Goal: Task Accomplishment & Management: Complete application form

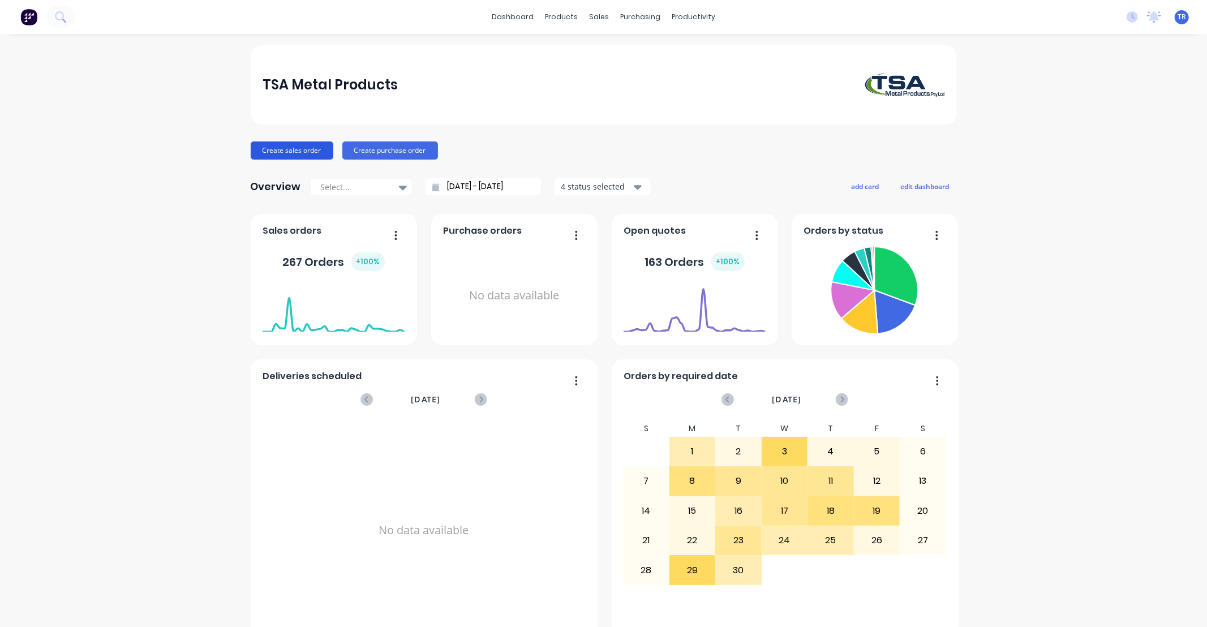
click at [296, 153] on button "Create sales order" at bounding box center [292, 150] width 83 height 18
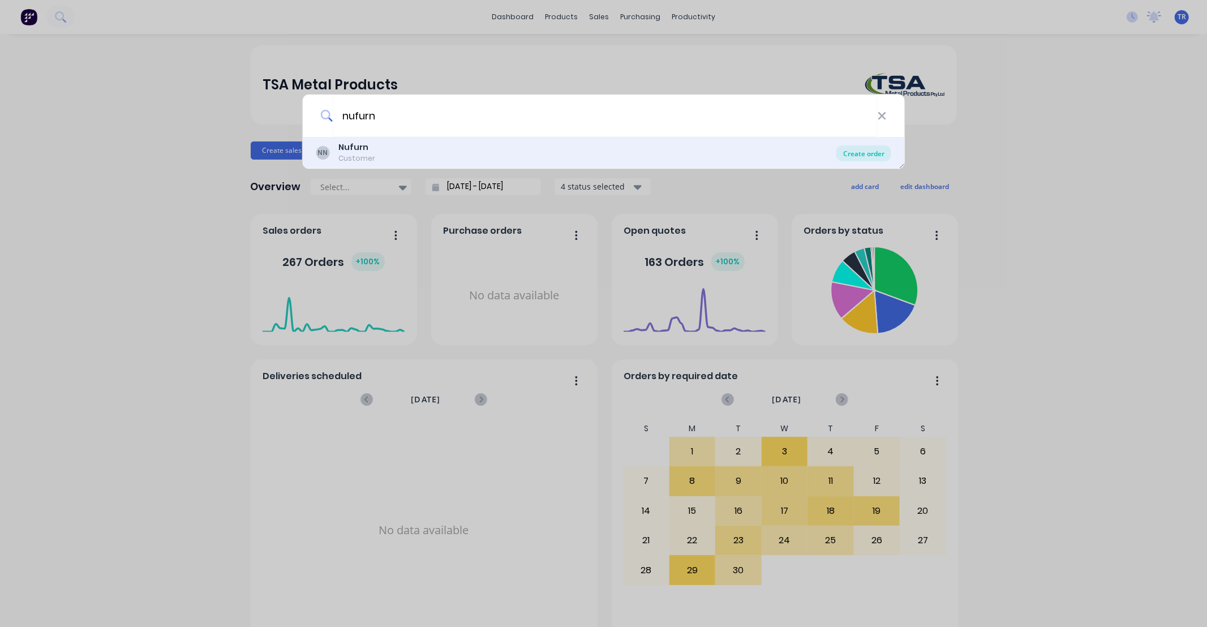
type input "nufurn"
click at [858, 154] on div "Create order" at bounding box center [863, 153] width 55 height 16
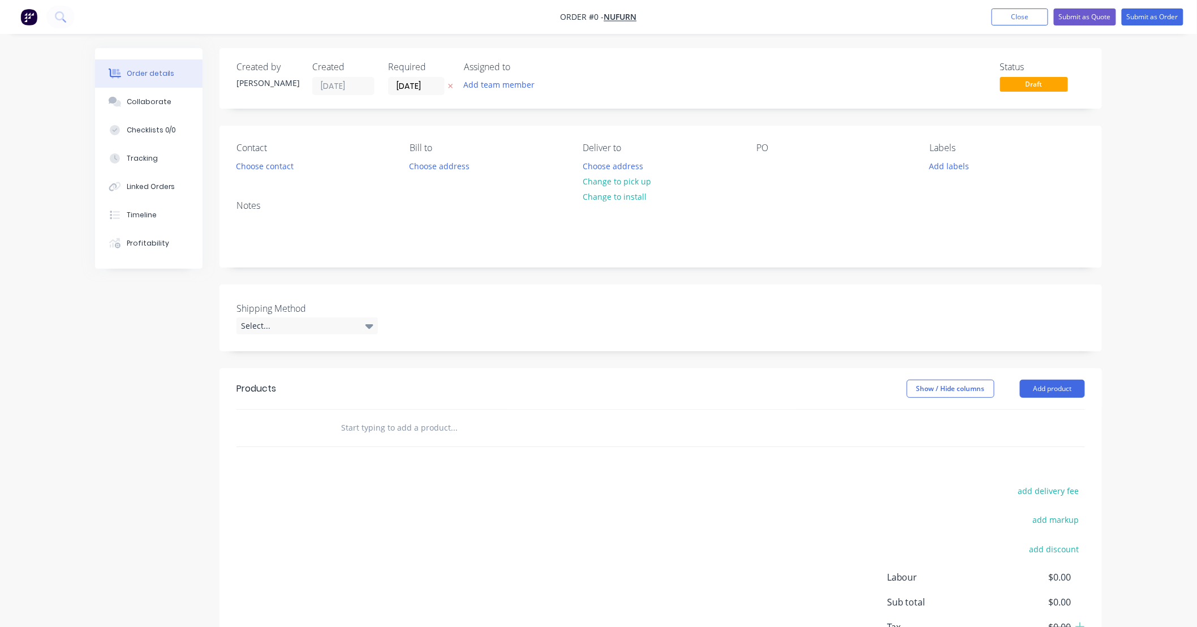
click at [385, 420] on input "text" at bounding box center [454, 427] width 226 height 23
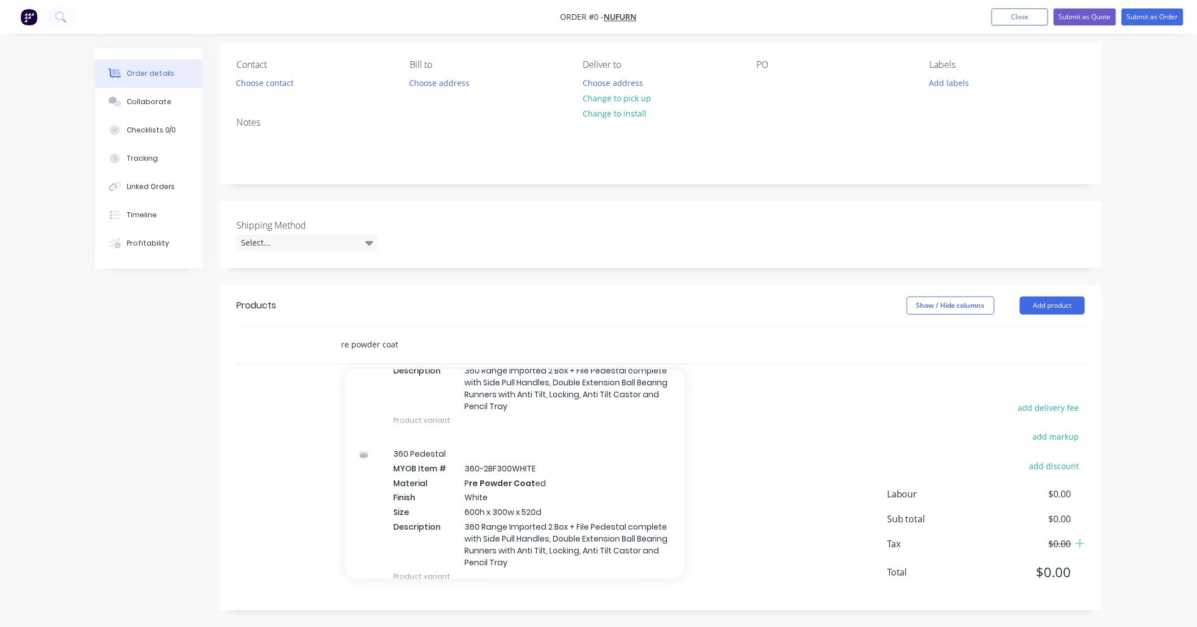
scroll to position [494, 0]
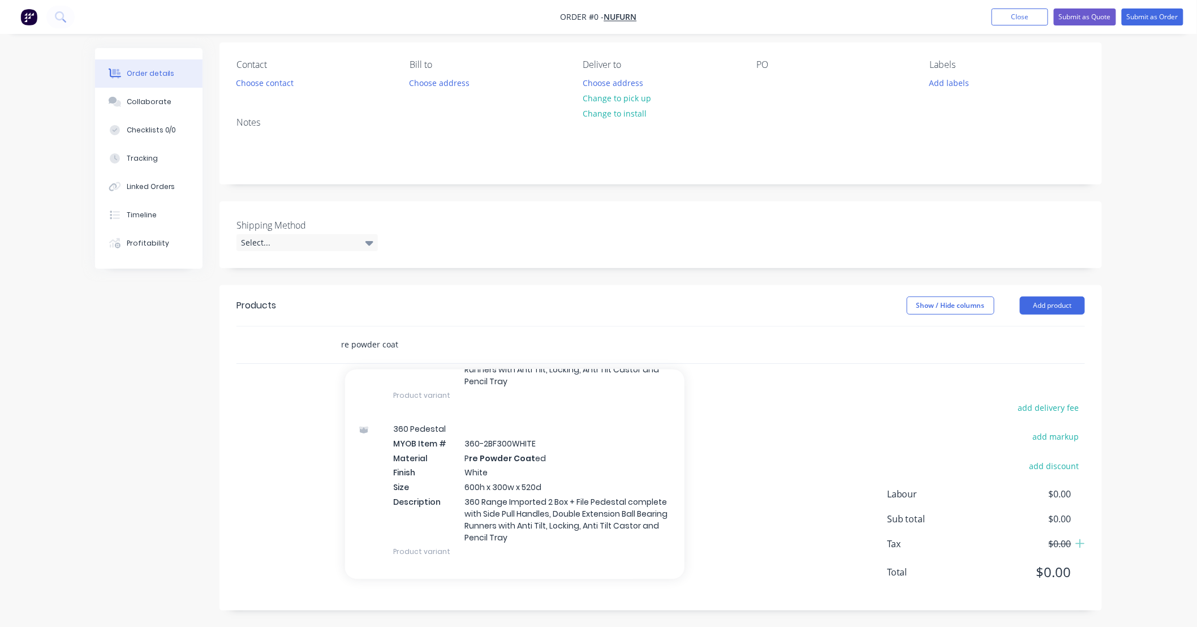
drag, startPoint x: 402, startPoint y: 342, endPoint x: 256, endPoint y: 351, distance: 145.6
click at [256, 351] on div "re powder coat Add re powder coat to order Powder Coated Finish MYOB Item # \MF…" at bounding box center [660, 344] width 849 height 37
click at [411, 345] on input "repowder" at bounding box center [454, 344] width 226 height 23
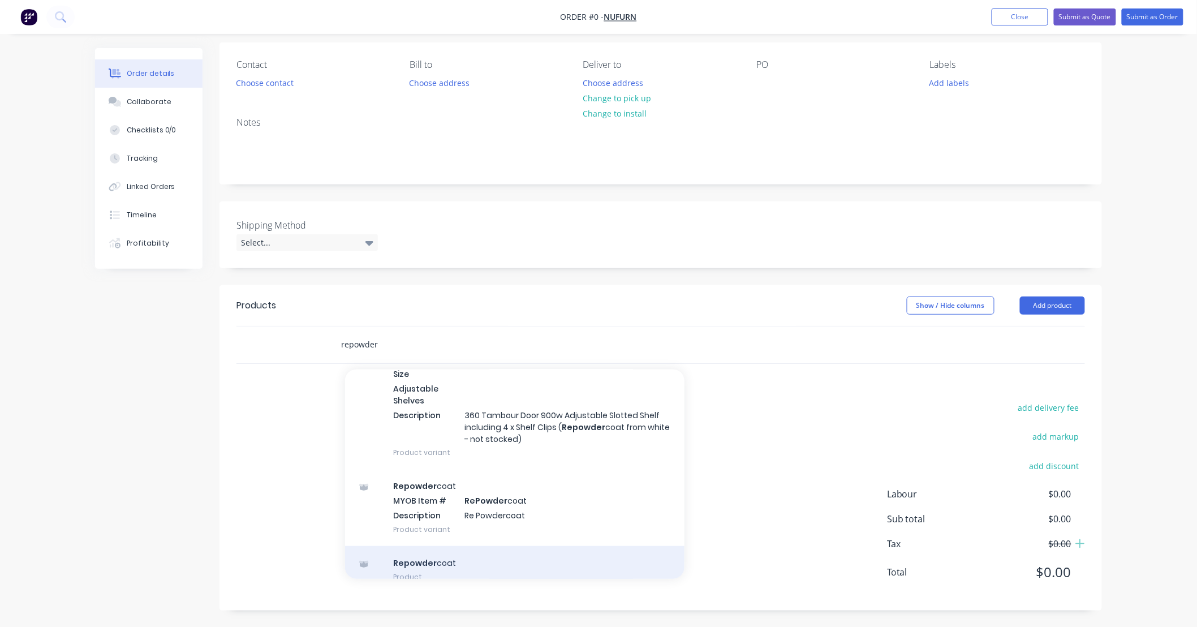
scroll to position [335, 0]
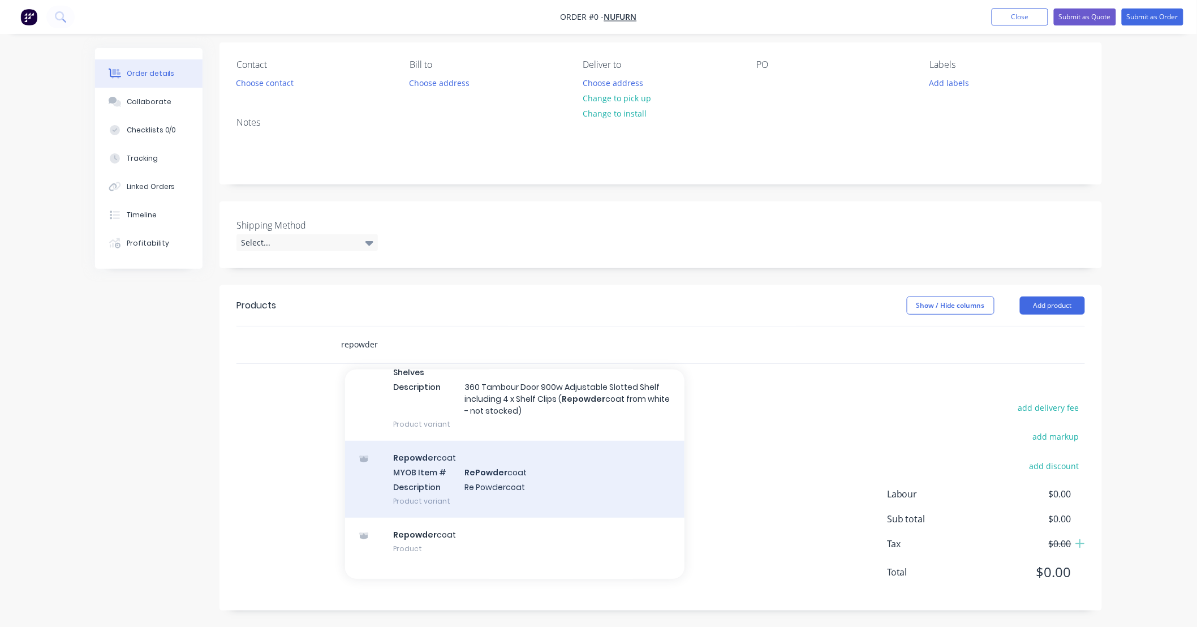
type input "repowder"
click at [555, 483] on div "Repowder coat MYOB Item # RePowder coat Description Re Powdercoat Product varia…" at bounding box center [514, 479] width 339 height 76
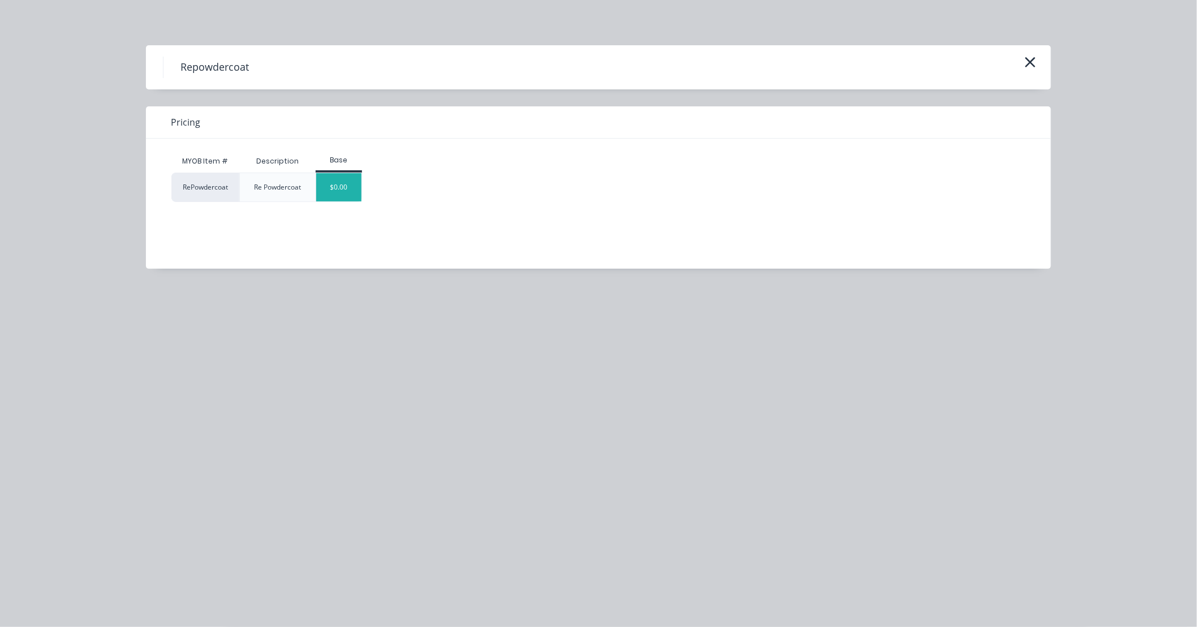
click at [348, 187] on div "$0.00" at bounding box center [339, 187] width 46 height 28
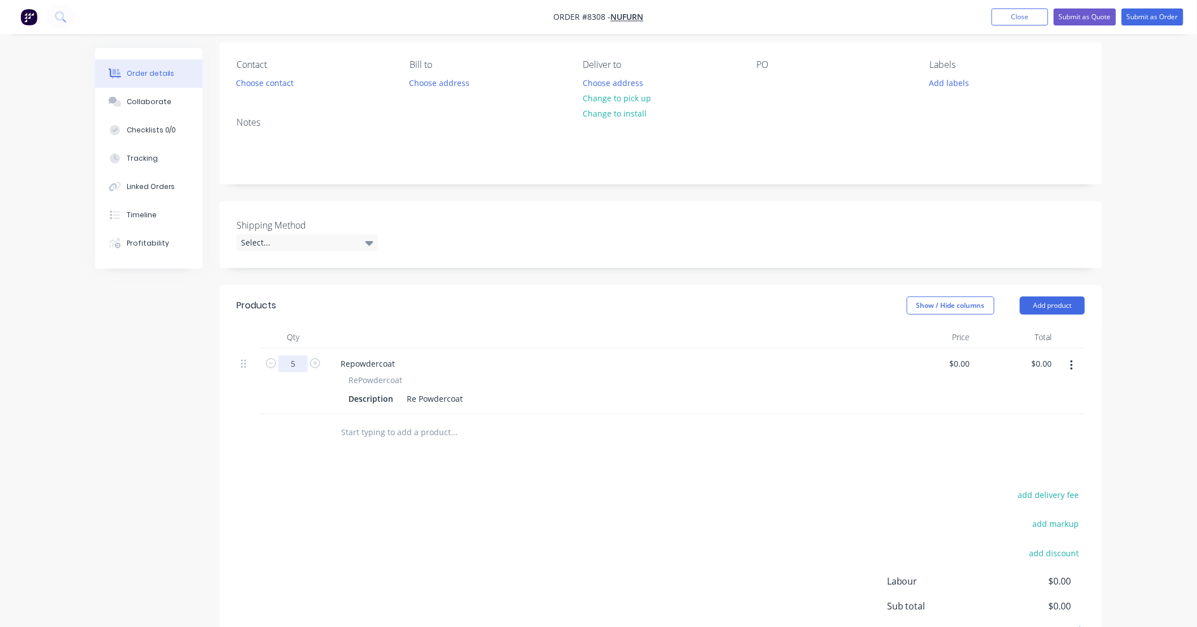
type input "5"
drag, startPoint x: 462, startPoint y: 399, endPoint x: 369, endPoint y: 404, distance: 93.5
click at [369, 404] on div "Description Re Powdercoat" at bounding box center [607, 398] width 527 height 16
click at [608, 398] on div "Disassemble, sand blast, powder coat and re assemble" at bounding box center [510, 398] width 217 height 16
click at [732, 396] on div "Disassemble, sand blast, powder coat and re assemble supplied self-levelling ta…" at bounding box center [576, 398] width 349 height 16
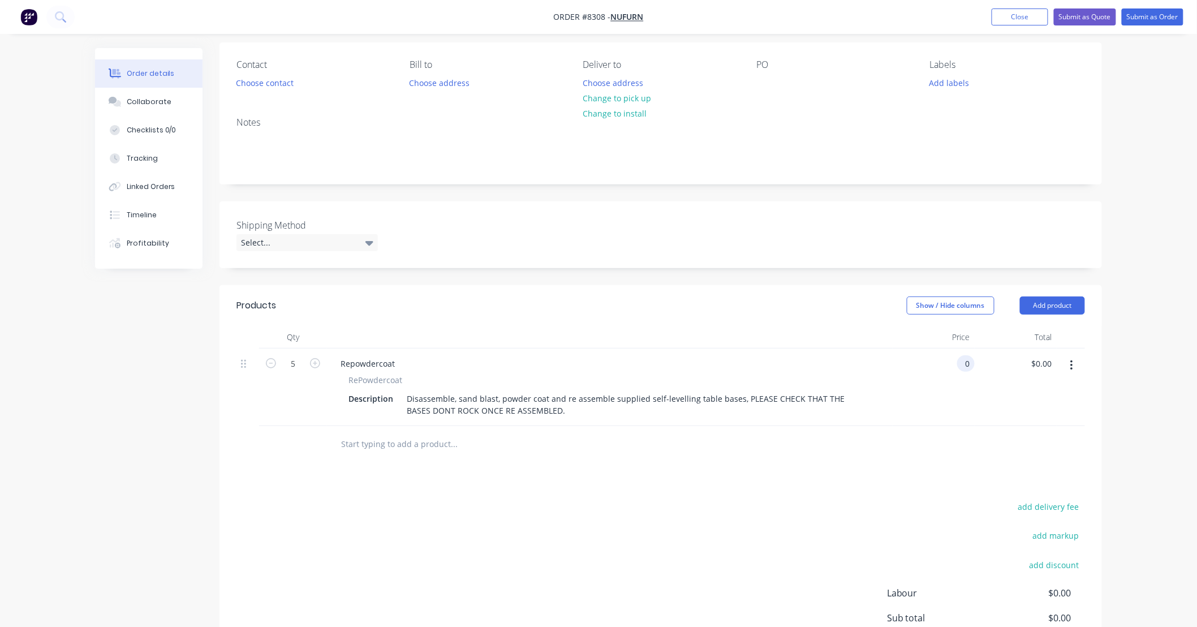
type input "$0.00"
drag, startPoint x: 844, startPoint y: 479, endPoint x: 634, endPoint y: 472, distance: 210.0
click at [838, 479] on div "Products Show / Hide columns Add product Qty Price Total 5 Repowdercoat RePowde…" at bounding box center [660, 497] width 882 height 424
click at [473, 445] on input "text" at bounding box center [454, 444] width 226 height 23
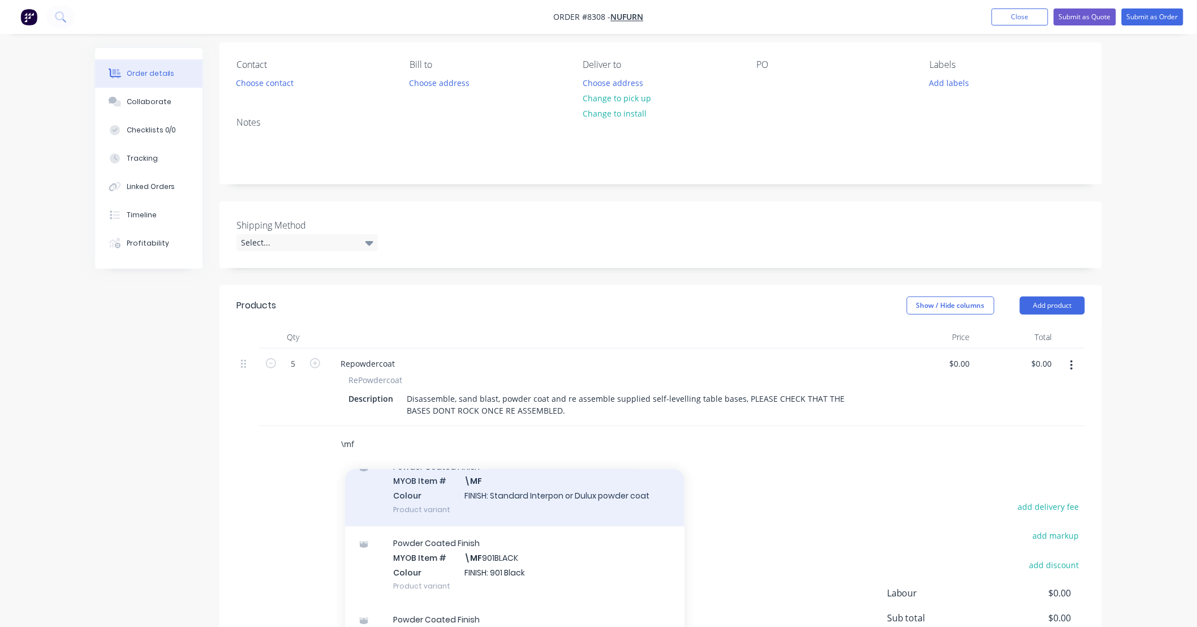
scroll to position [83, 0]
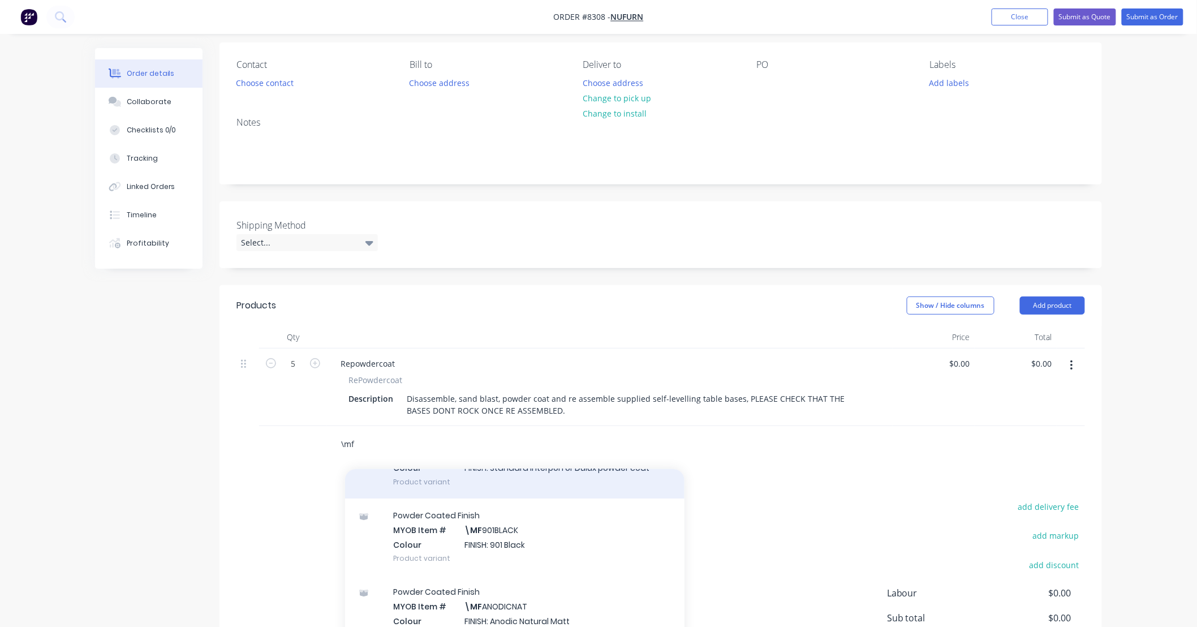
type input "\mf"
click at [547, 479] on div "Powder Coated Finish MYOB Item # \MF Colour FINISH: Standard Interpon or Dulux …" at bounding box center [514, 460] width 339 height 76
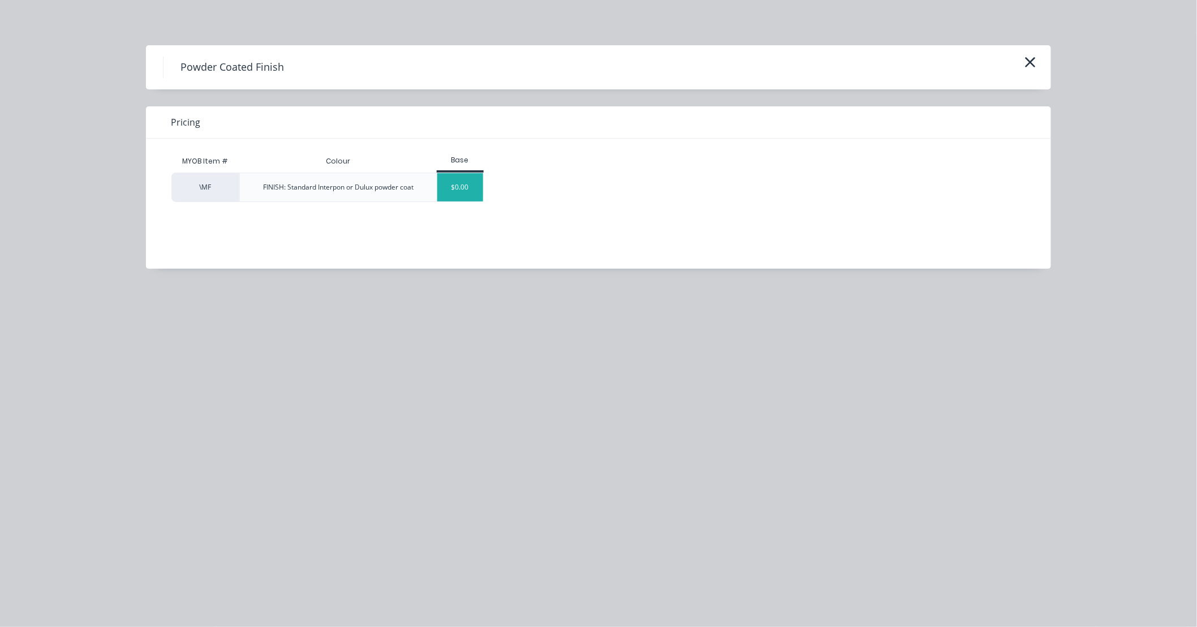
click at [476, 193] on div "$0.00" at bounding box center [460, 187] width 46 height 28
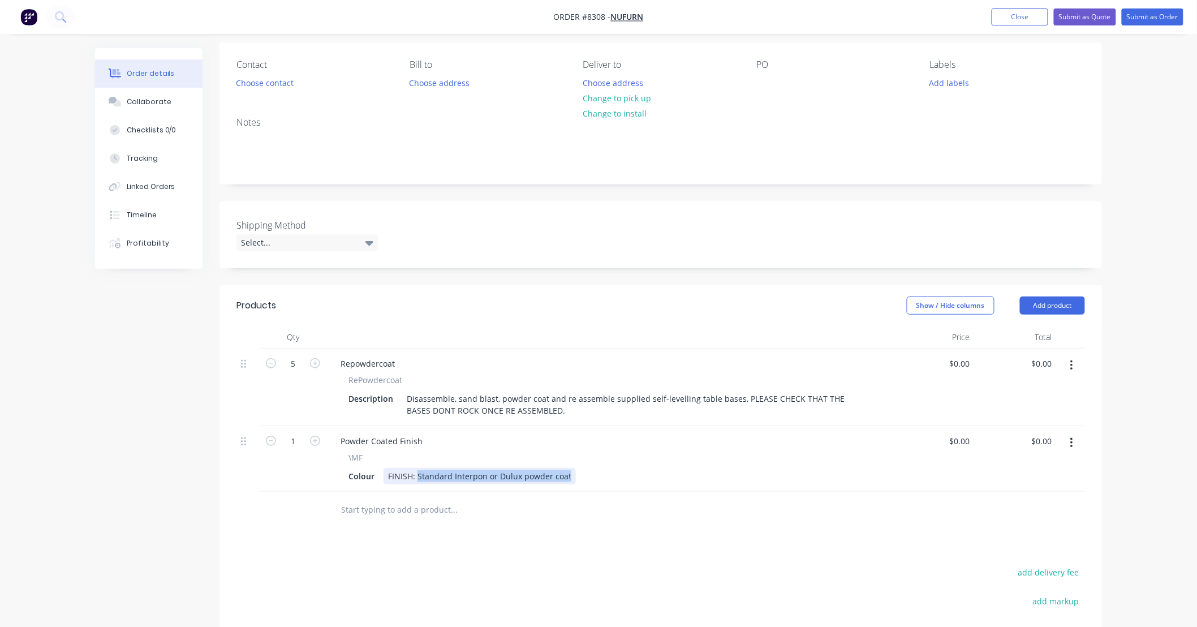
drag, startPoint x: 416, startPoint y: 476, endPoint x: 634, endPoint y: 481, distance: 217.3
click at [634, 481] on div "Colour FINISH: Standard Interpon or Dulux powder coat" at bounding box center [607, 476] width 527 height 16
type input "$0.00"
drag, startPoint x: 562, startPoint y: 522, endPoint x: 549, endPoint y: 518, distance: 13.1
click at [549, 518] on div at bounding box center [530, 510] width 407 height 37
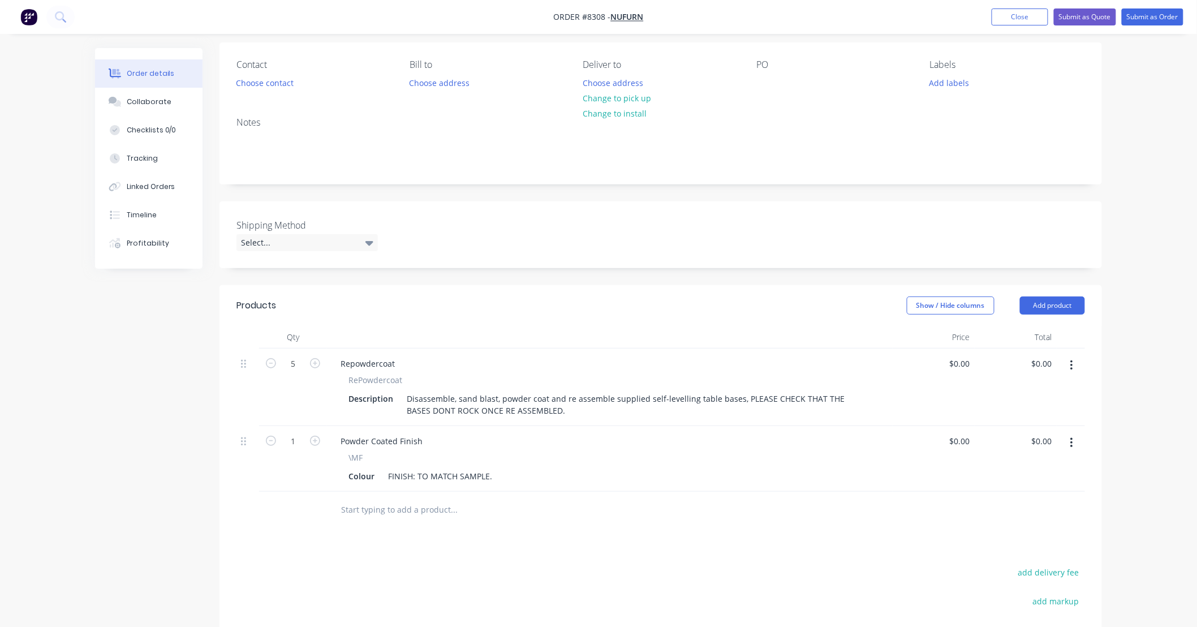
drag, startPoint x: 426, startPoint y: 533, endPoint x: 416, endPoint y: 535, distance: 9.8
click at [425, 535] on div "Products Show / Hide columns Add product Qty Price Total 5 Repowdercoat RePowde…" at bounding box center [660, 530] width 882 height 490
click at [403, 513] on input "text" at bounding box center [454, 509] width 226 height 23
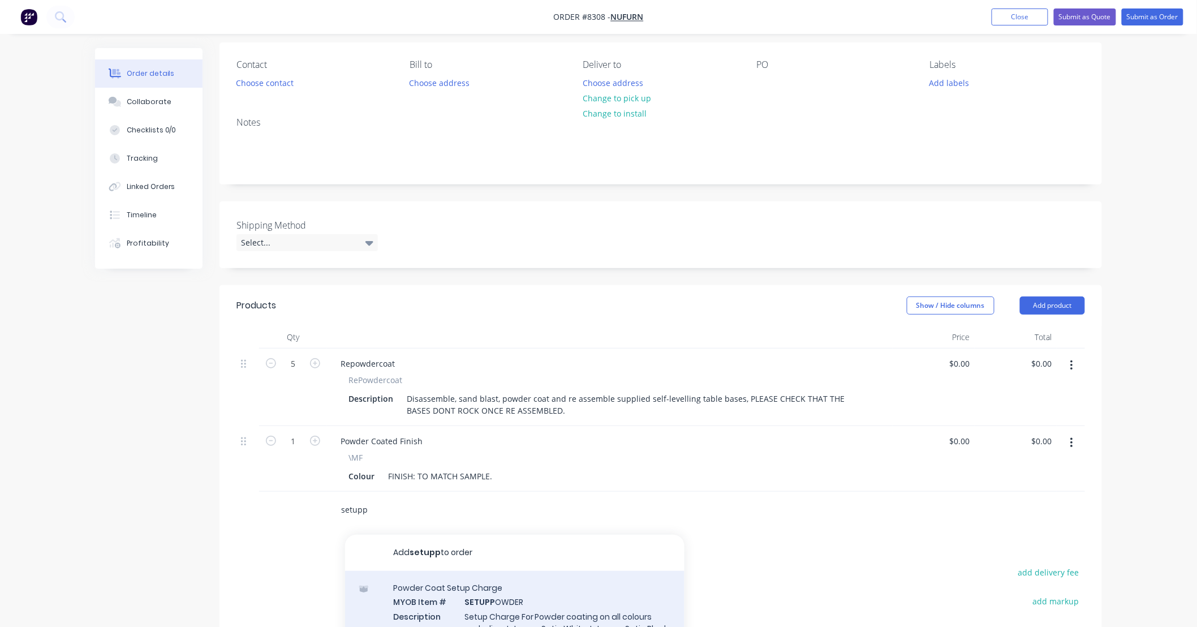
type input "setupp"
click at [564, 604] on div "Powder Coat Setup Charge MYOB Item # SETUPP OWDER Description Setup Charge For …" at bounding box center [514, 621] width 339 height 100
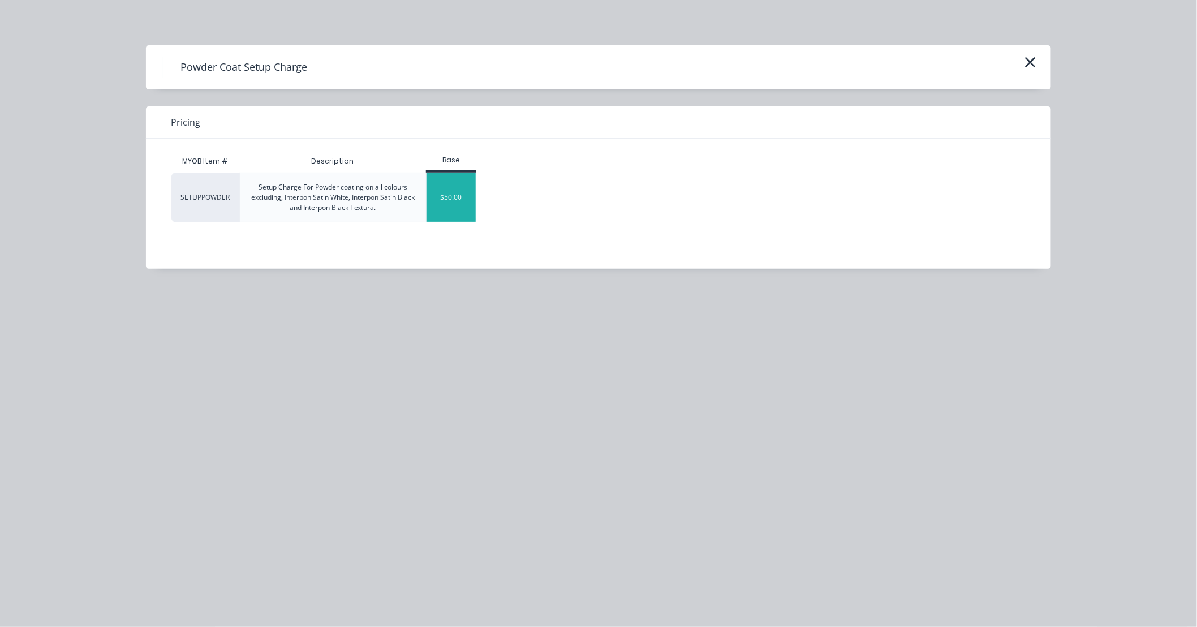
click at [463, 213] on div "$50.00" at bounding box center [451, 197] width 49 height 49
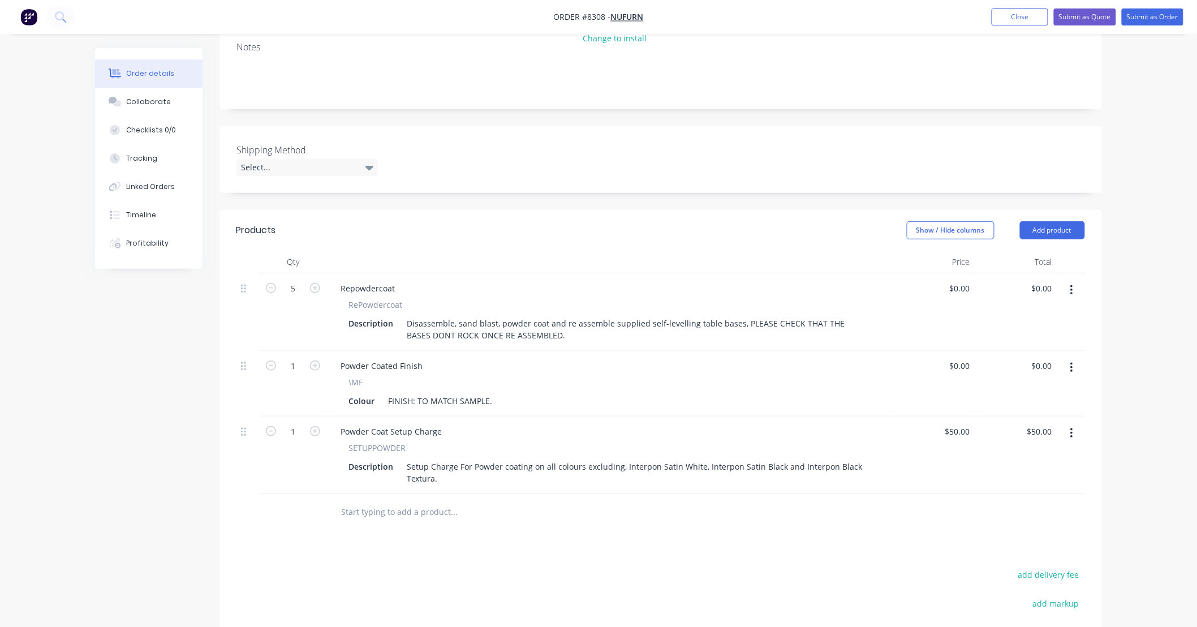
scroll to position [251, 0]
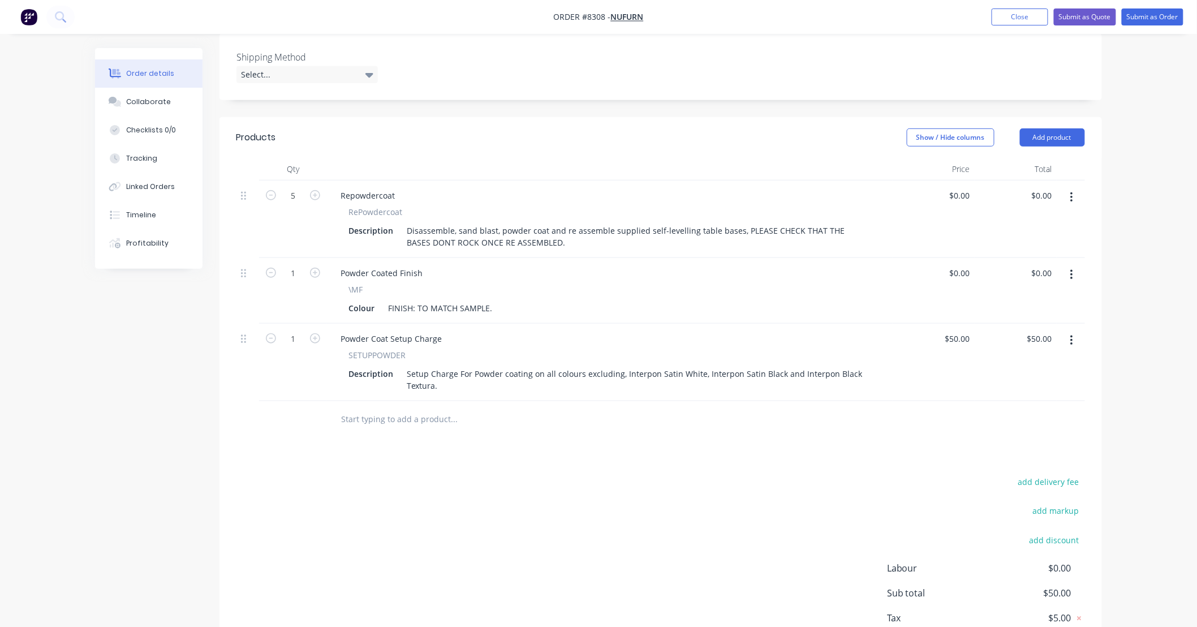
drag, startPoint x: 462, startPoint y: 411, endPoint x: 493, endPoint y: 411, distance: 31.1
click at [462, 411] on input "text" at bounding box center [454, 419] width 226 height 23
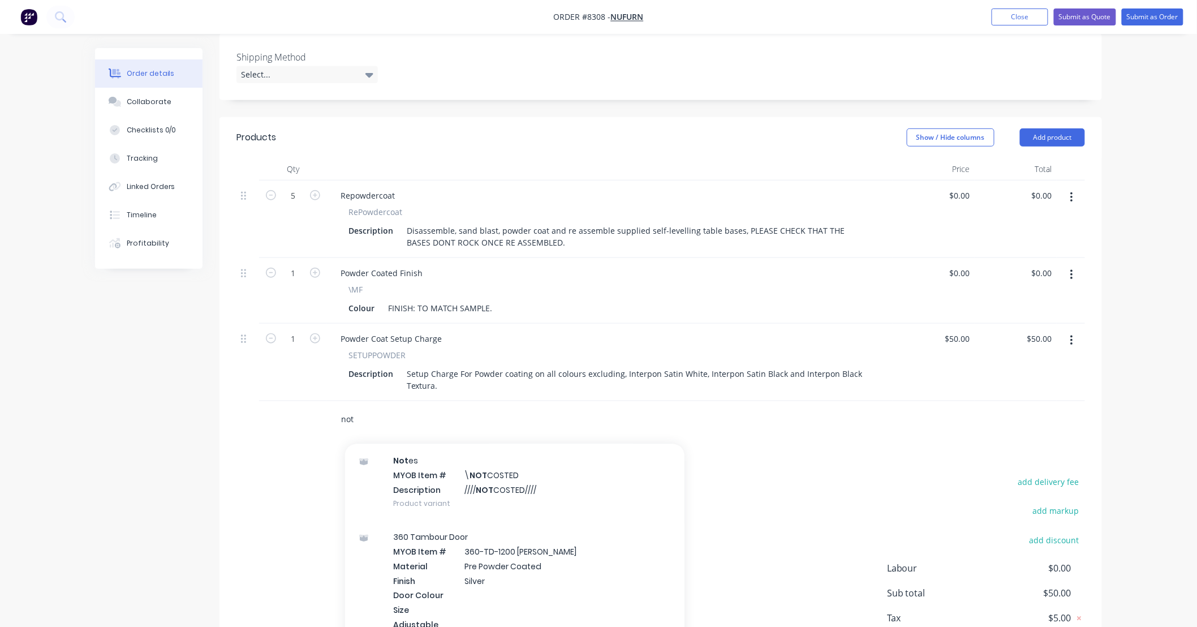
scroll to position [502, 0]
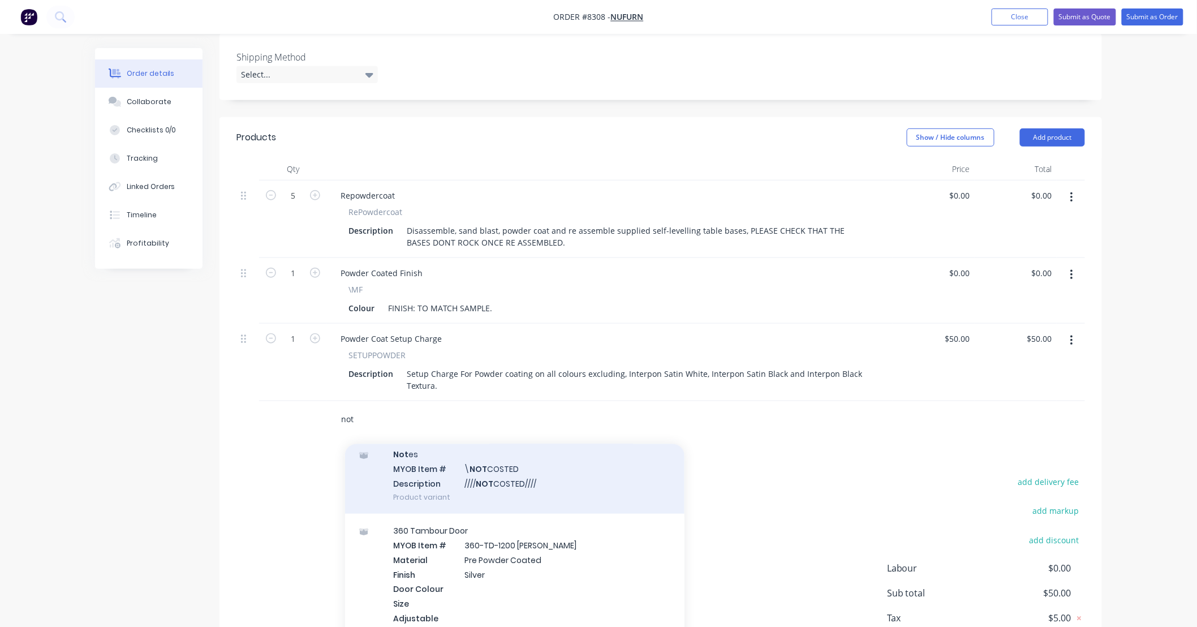
type input "not"
click at [547, 464] on div "Not es MYOB Item # \ NOT COSTED Description //// NOT COSTED//// Product variant" at bounding box center [514, 475] width 339 height 76
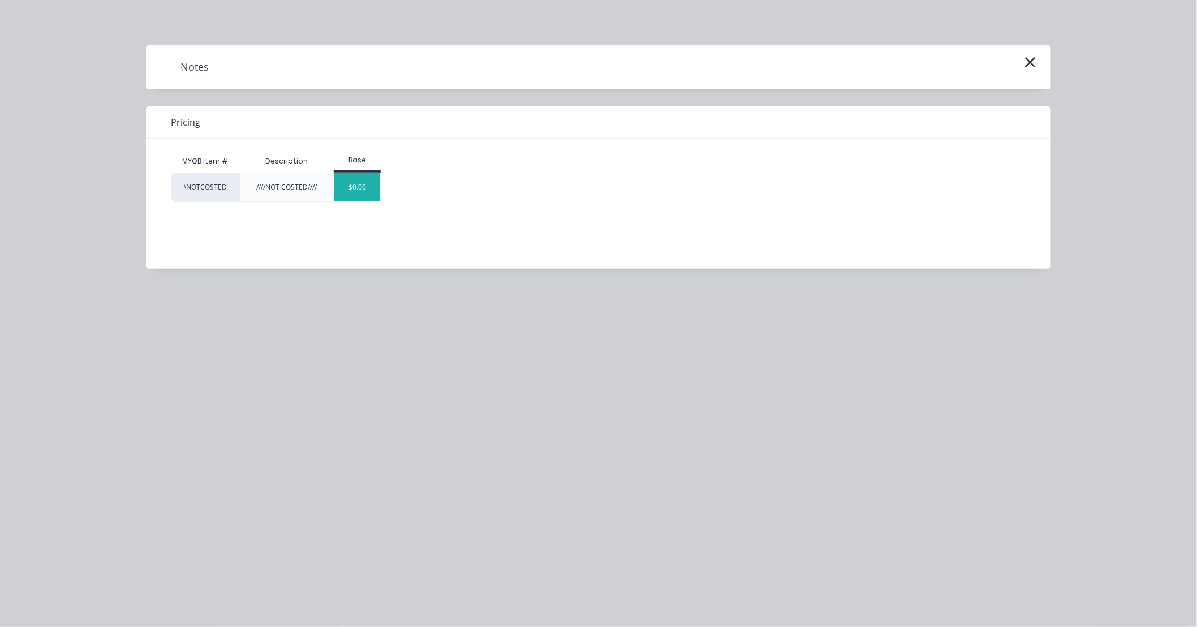
click at [368, 191] on div "$0.00" at bounding box center [357, 187] width 46 height 28
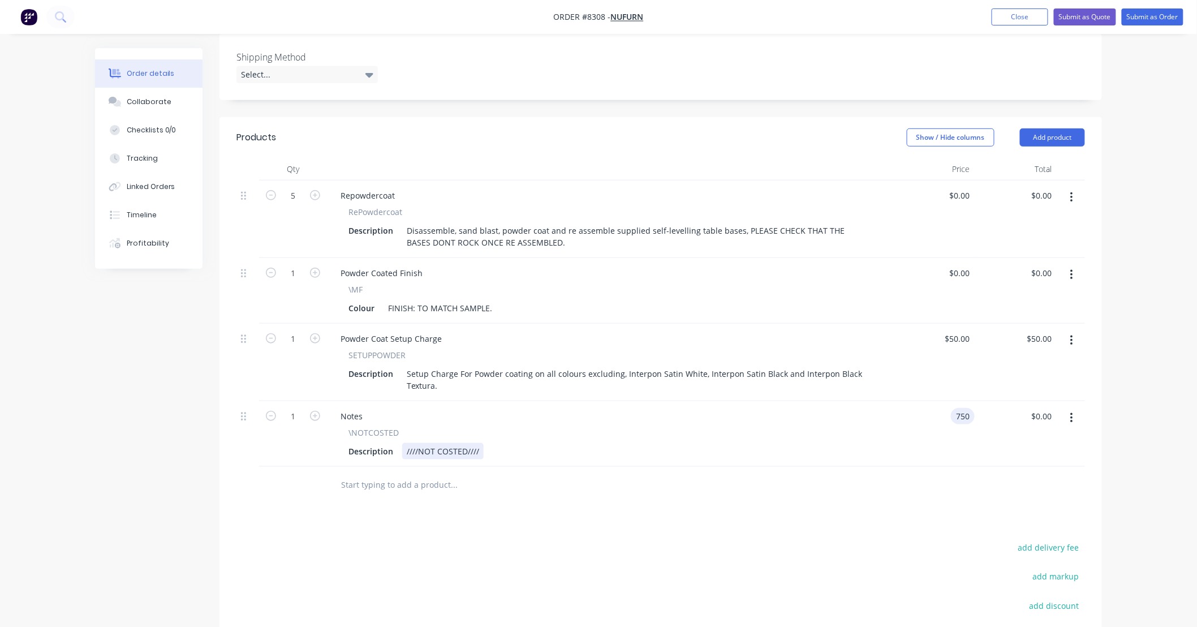
type input "$750.00"
drag, startPoint x: 863, startPoint y: 447, endPoint x: 851, endPoint y: 449, distance: 12.5
click at [863, 447] on div "Description ////NOT COSTED////" at bounding box center [607, 451] width 527 height 16
click at [556, 492] on input "text" at bounding box center [454, 484] width 226 height 23
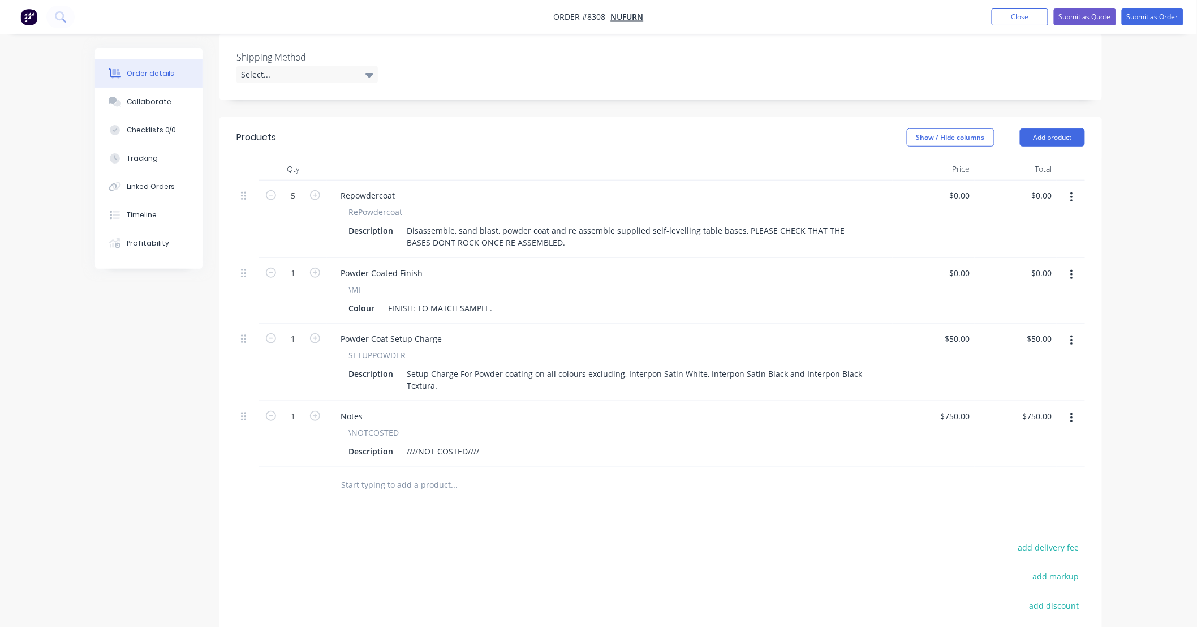
click at [742, 515] on div "Products Show / Hide columns Add product Qty Price Total 5 Repowdercoat RePowde…" at bounding box center [660, 433] width 882 height 633
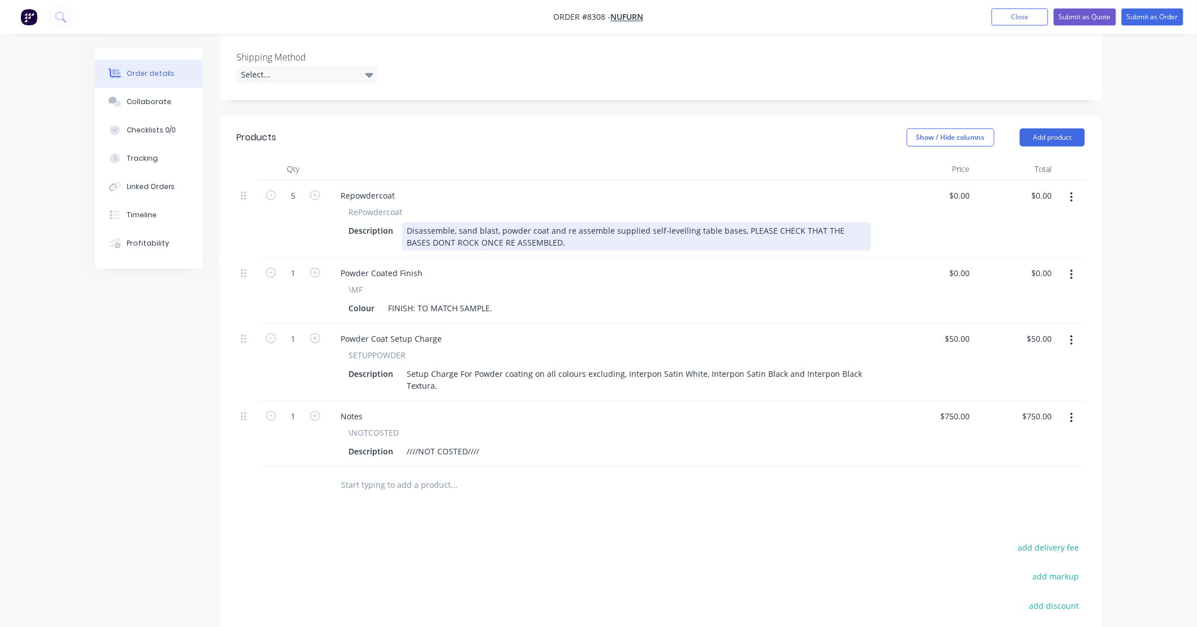
click at [454, 241] on div "Disassemble, sand blast, powder coat and re assemble supplied self-levelling ta…" at bounding box center [636, 236] width 469 height 28
drag, startPoint x: 605, startPoint y: 241, endPoint x: 738, endPoint y: 232, distance: 132.6
click at [738, 232] on div "Disassemble, sand blast, powder coat and re assemble supplied self-levelling ta…" at bounding box center [636, 236] width 469 height 28
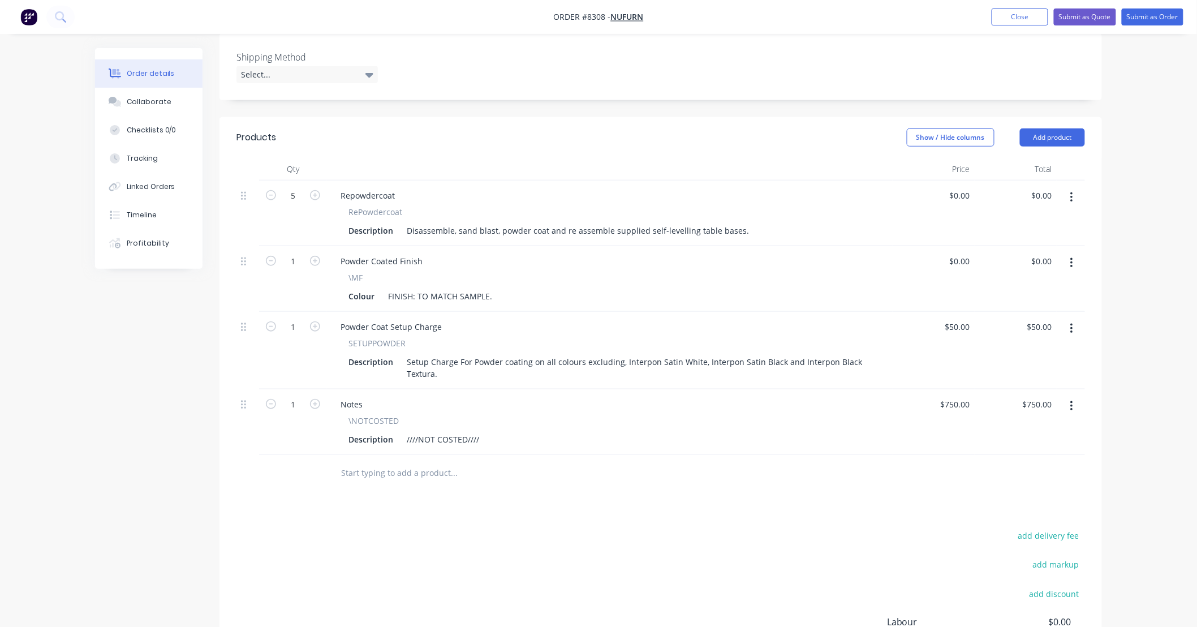
click at [524, 471] on input "text" at bounding box center [454, 473] width 226 height 23
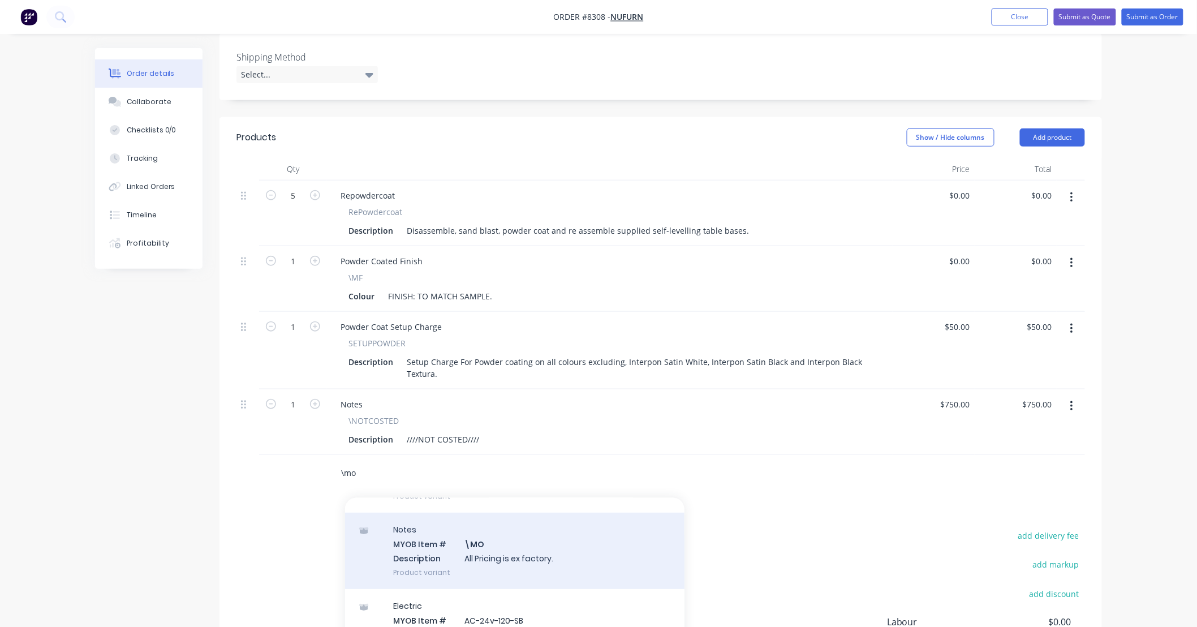
scroll to position [167, 0]
type input "\mo"
click at [535, 558] on div "Notes MYOB Item # \MO Description Miscellaneous Other Product variant" at bounding box center [514, 557] width 339 height 76
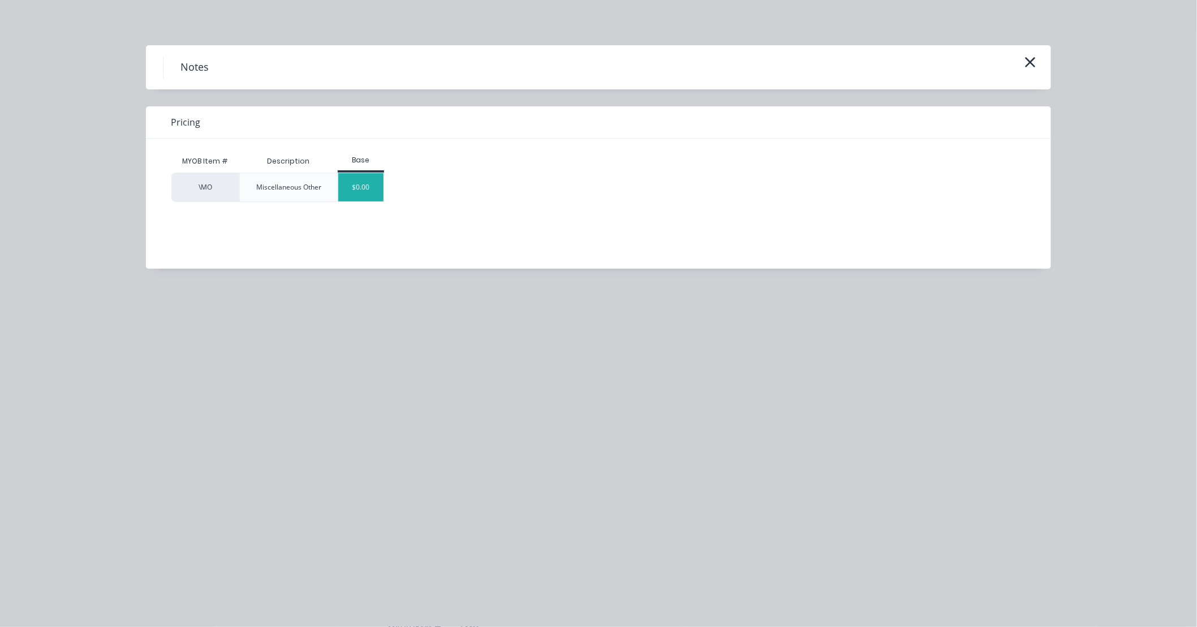
click at [351, 188] on div "$0.00" at bounding box center [361, 187] width 46 height 28
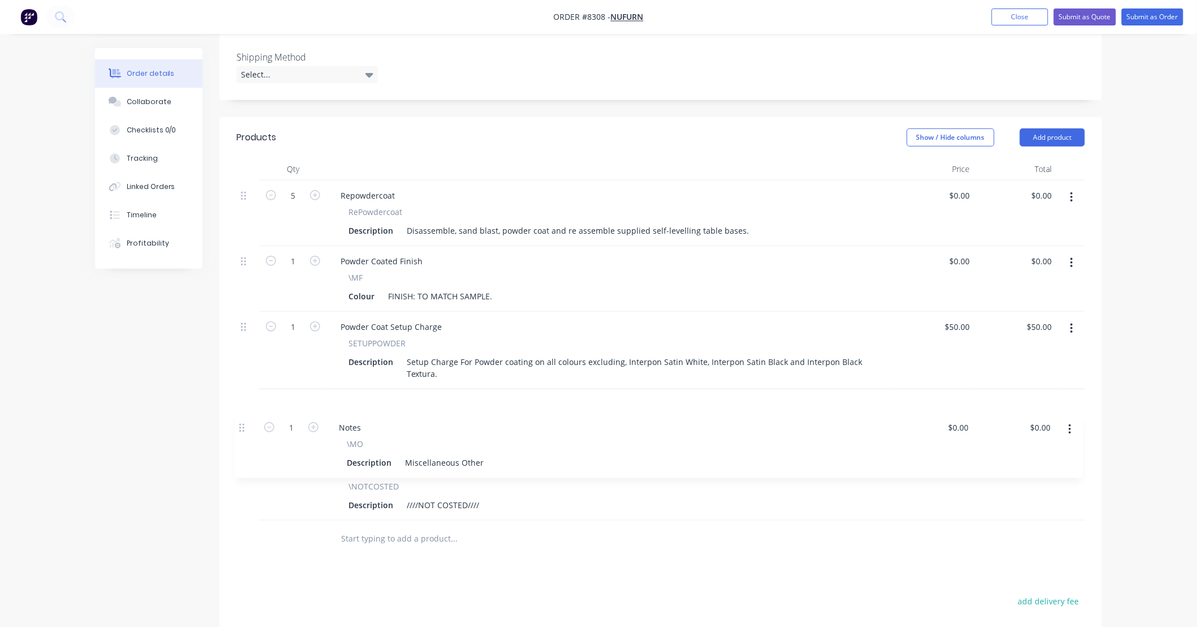
scroll to position [252, 0]
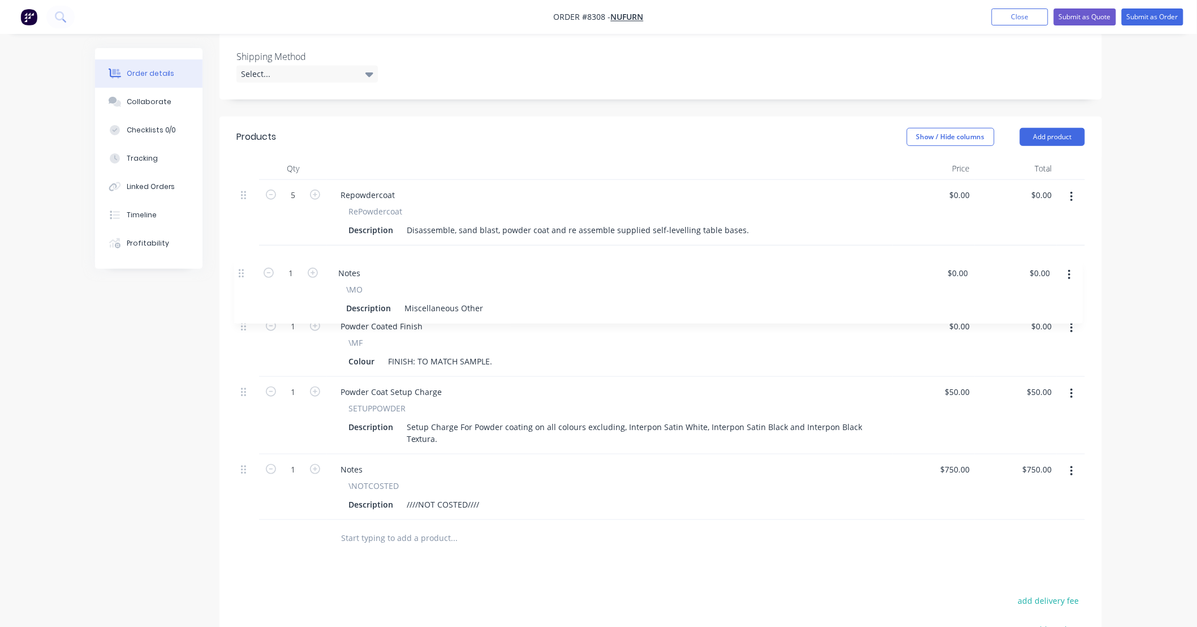
drag, startPoint x: 242, startPoint y: 467, endPoint x: 241, endPoint y: 262, distance: 204.8
click at [241, 262] on div "5 Repowdercoat RePowdercoat Description Disassemble, sand blast, powder coat an…" at bounding box center [660, 350] width 849 height 340
drag, startPoint x: 483, startPoint y: 294, endPoint x: 382, endPoint y: 302, distance: 101.0
click at [382, 302] on div "Description Miscellaneous Other" at bounding box center [607, 295] width 527 height 16
click at [640, 566] on div "Products Show / Hide columns Add product Qty Price Total 5 Repowdercoat RePowde…" at bounding box center [660, 460] width 882 height 687
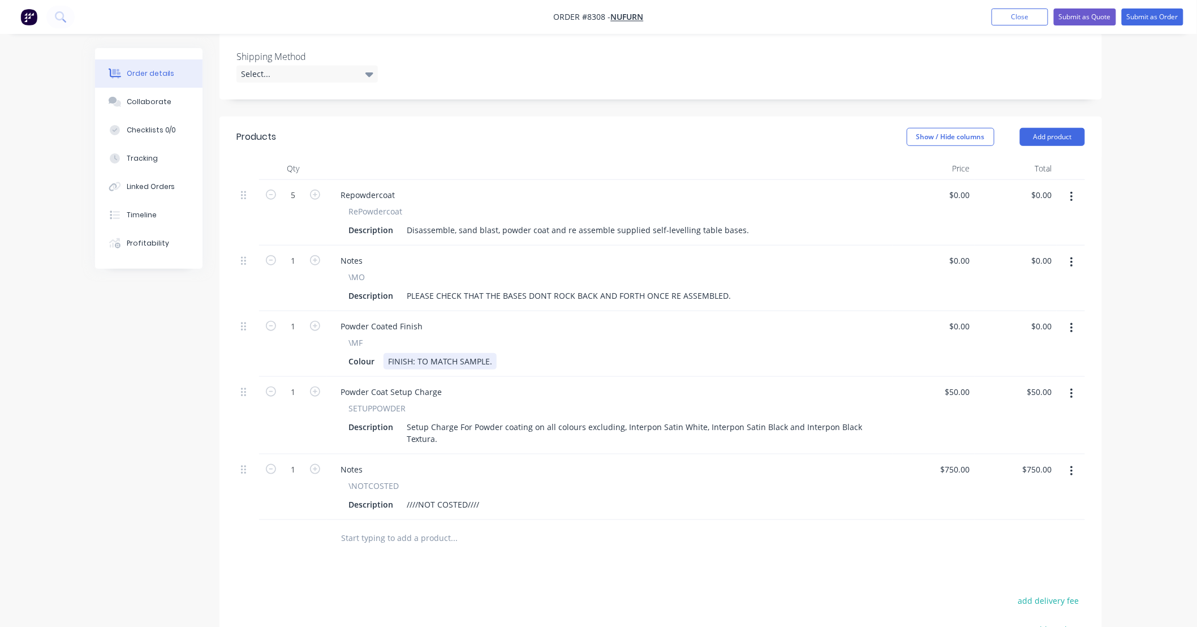
click at [513, 360] on div "Colour FINISH: TO MATCH SAMPLE." at bounding box center [607, 361] width 527 height 16
click at [563, 549] on input "text" at bounding box center [454, 538] width 226 height 23
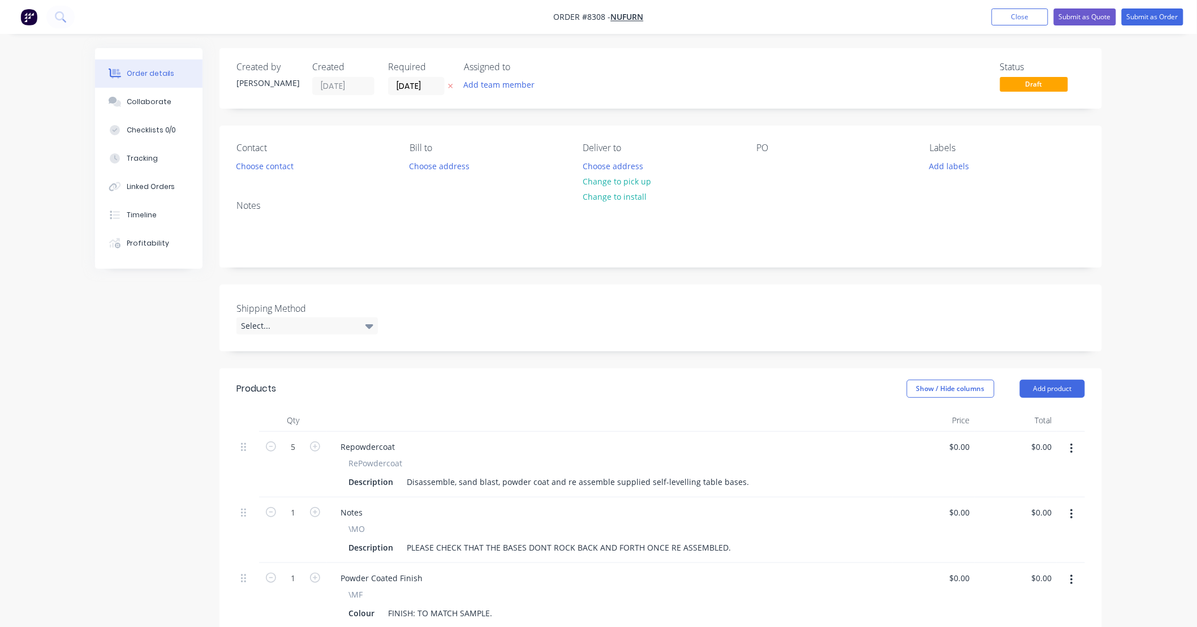
scroll to position [83, 0]
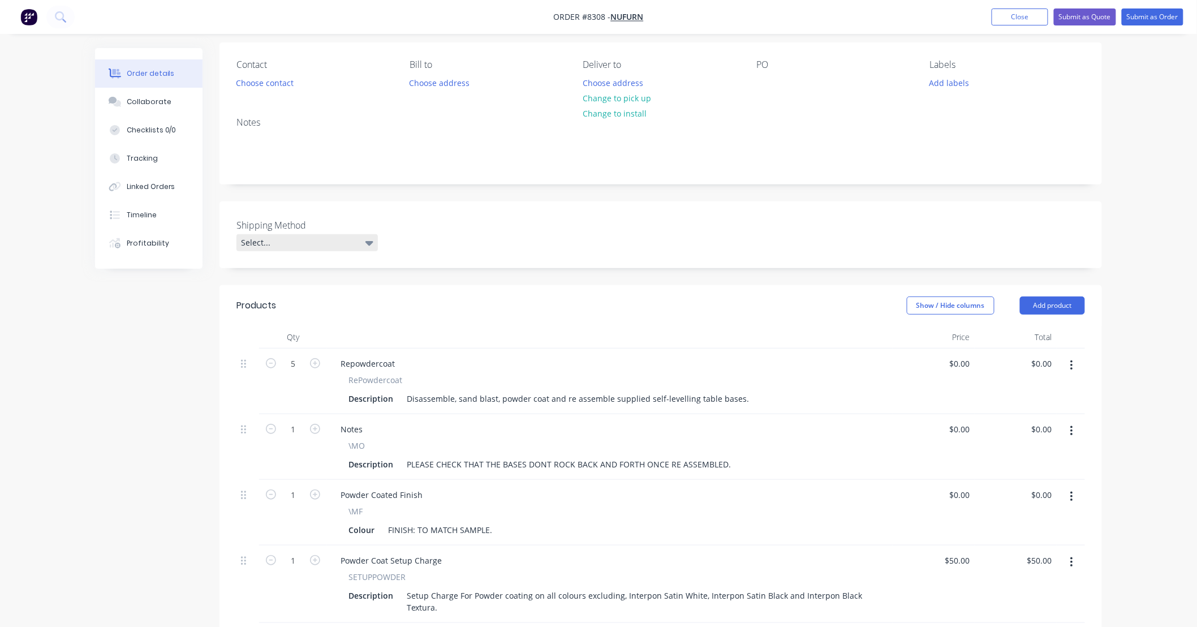
click at [372, 243] on icon at bounding box center [369, 242] width 8 height 12
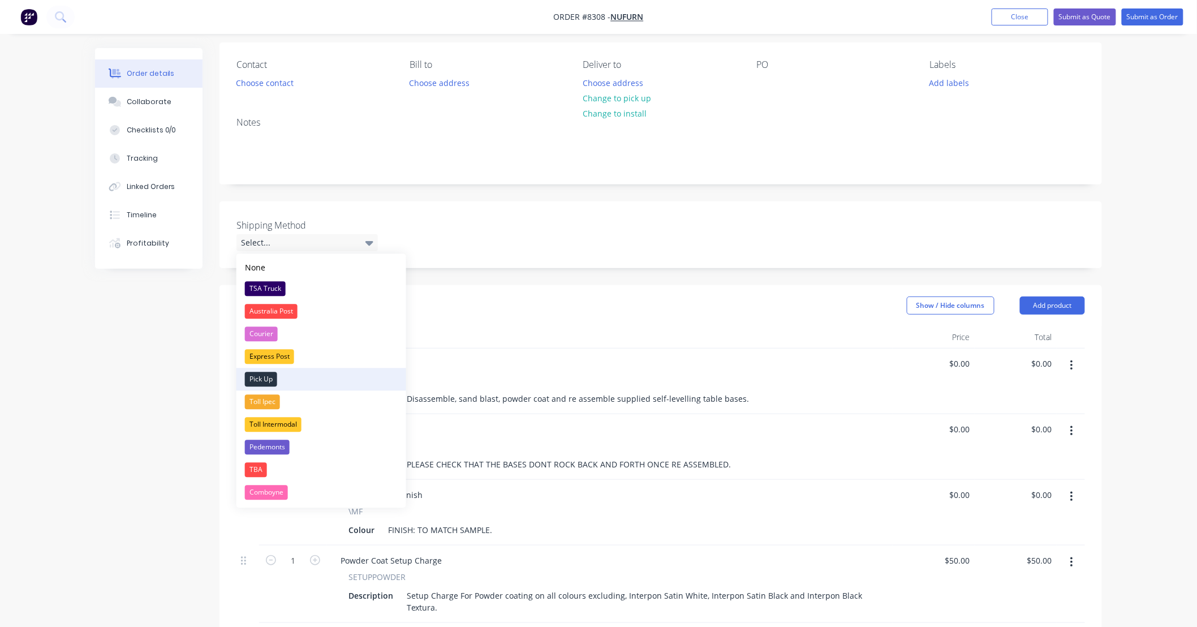
click at [274, 378] on div "Pick Up" at bounding box center [261, 379] width 32 height 15
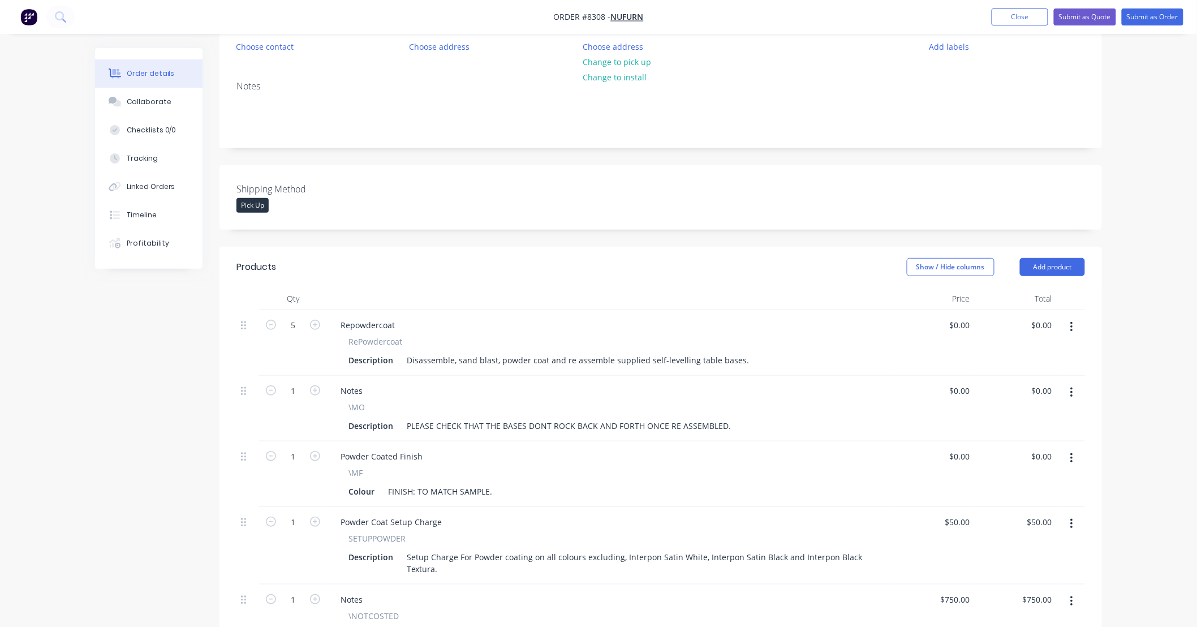
scroll to position [0, 0]
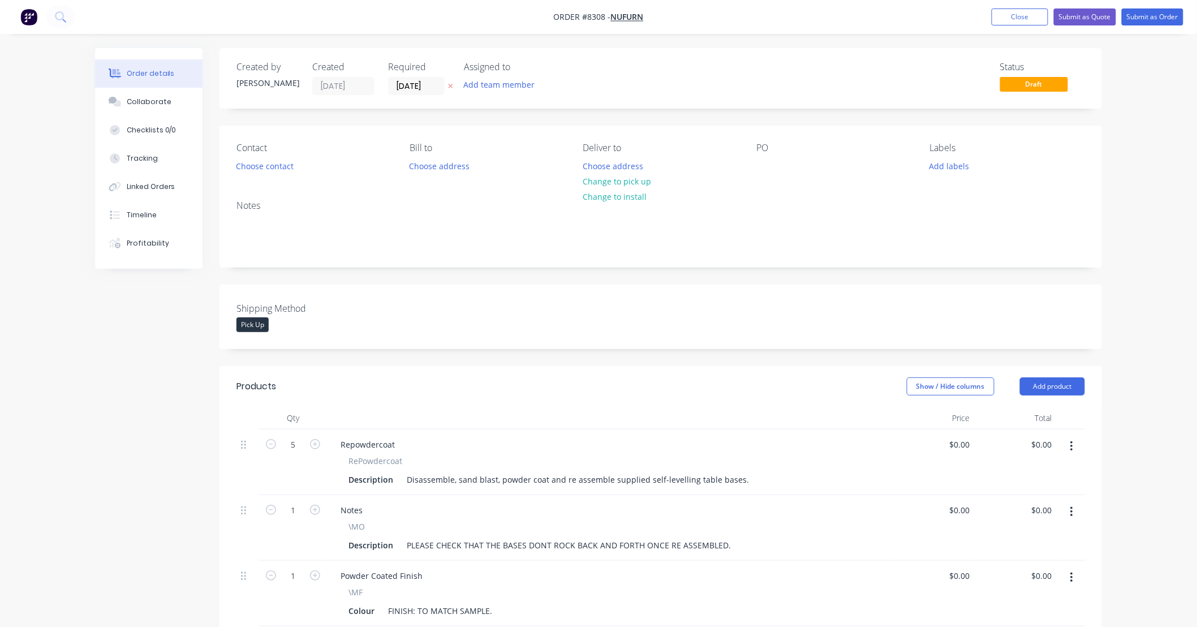
drag, startPoint x: 436, startPoint y: 83, endPoint x: 348, endPoint y: 96, distance: 89.3
click at [348, 96] on div "Created by [PERSON_NAME] Created [DATE] Required [DATE] Assigned to Add team me…" at bounding box center [660, 78] width 882 height 61
type input "[DATE]"
click at [675, 66] on div "Status Draft" at bounding box center [831, 78] width 508 height 33
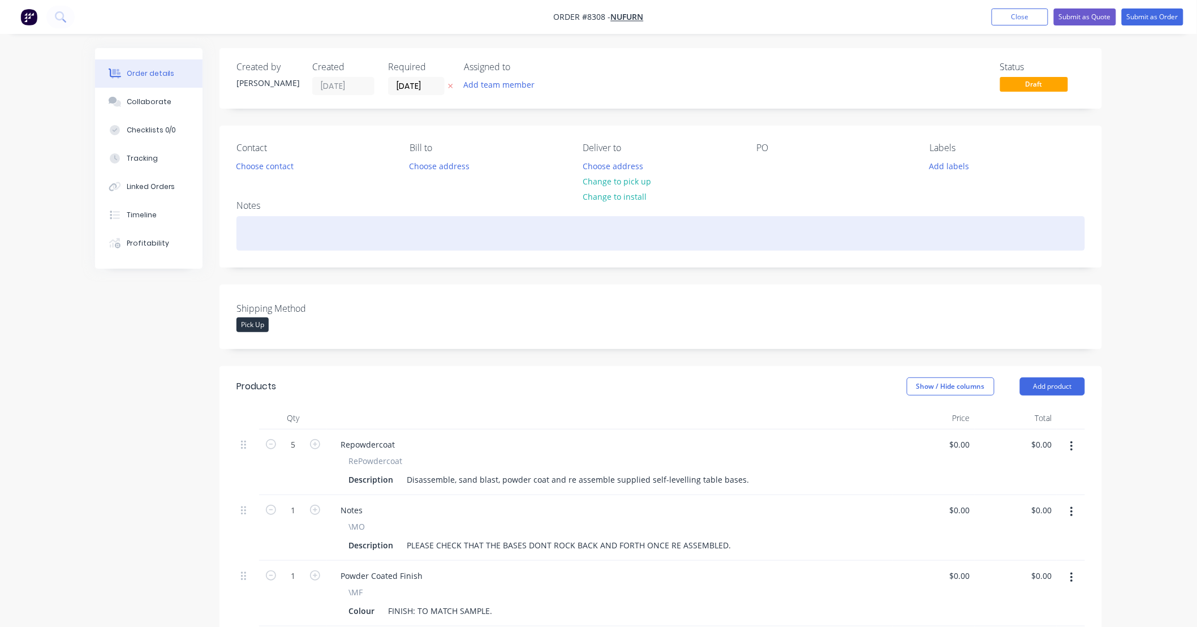
click at [281, 229] on div at bounding box center [660, 233] width 849 height 35
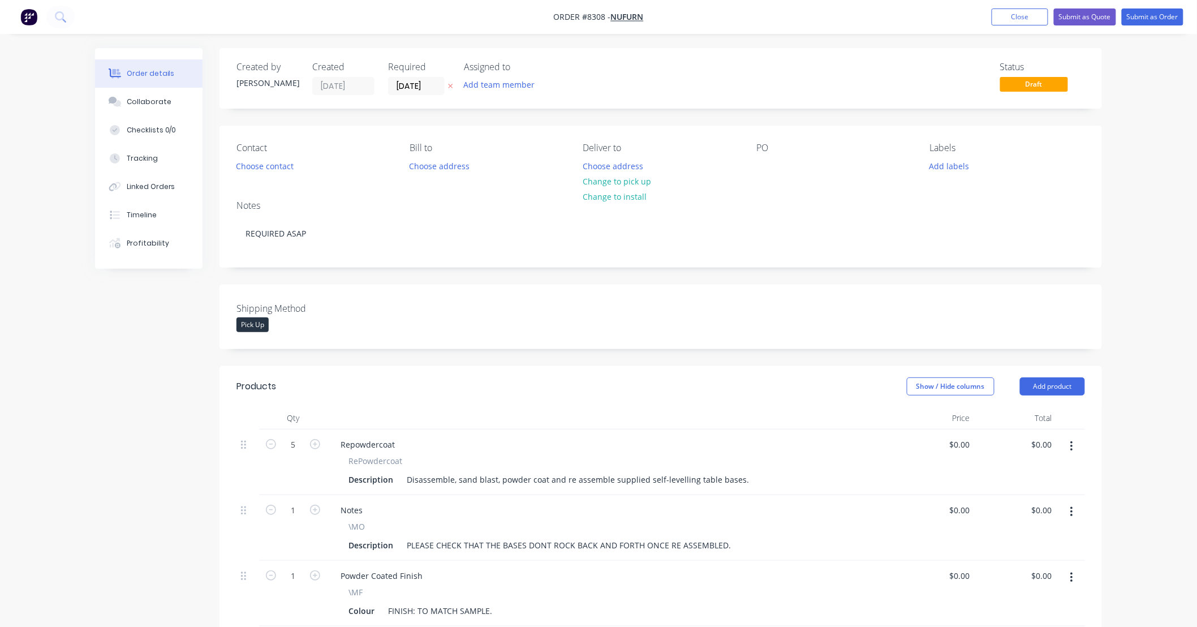
click at [346, 195] on div "Notes REQUIRED ASAP" at bounding box center [660, 229] width 882 height 76
click at [789, 158] on div "PO" at bounding box center [833, 159] width 155 height 32
drag, startPoint x: 759, startPoint y: 165, endPoint x: 765, endPoint y: 166, distance: 6.3
click at [761, 165] on div at bounding box center [765, 166] width 18 height 16
click at [849, 197] on div "Notes REQUIRED ASAP" at bounding box center [660, 229] width 882 height 76
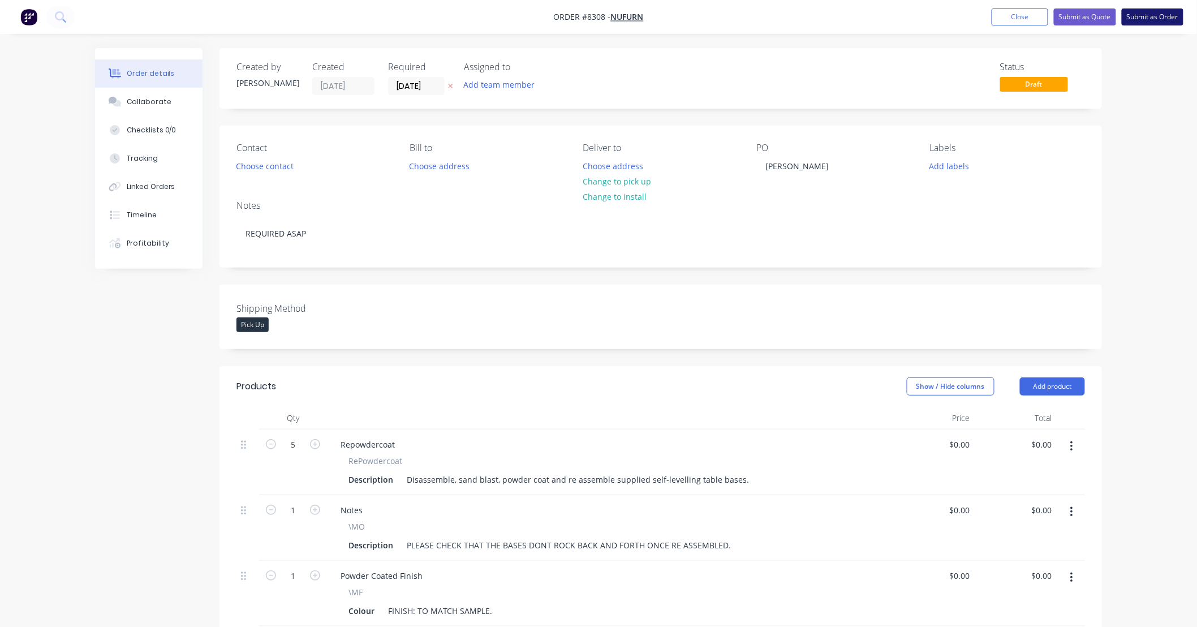
click at [1143, 15] on button "Submit as Order" at bounding box center [1153, 16] width 62 height 17
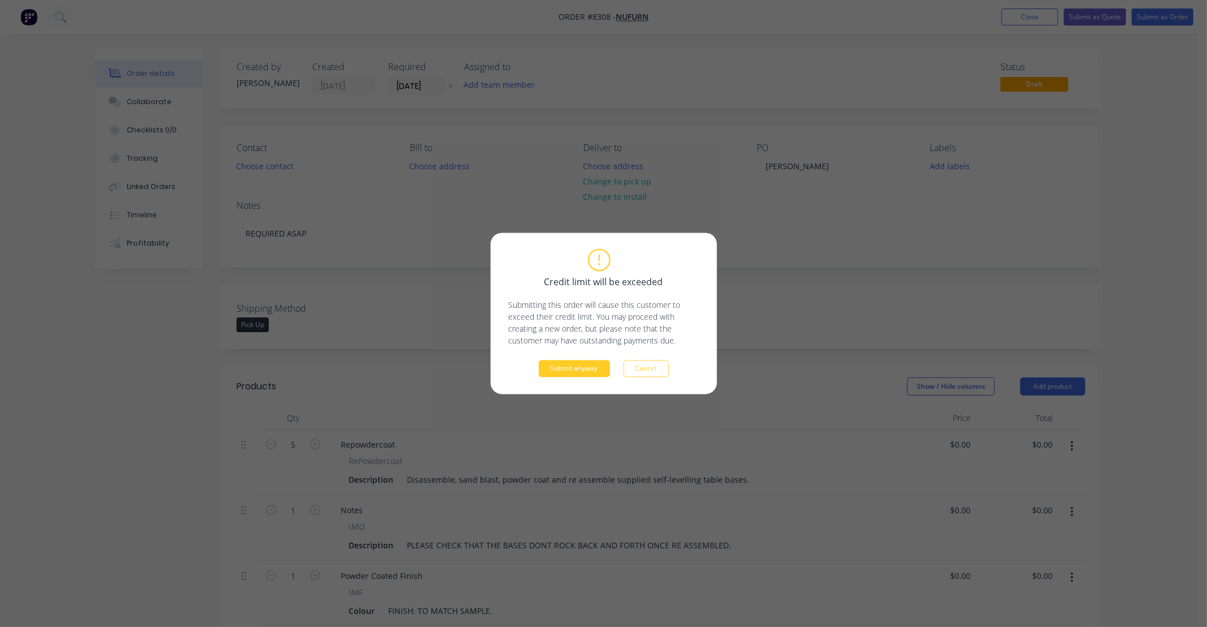
click at [589, 370] on button "Submit anyway" at bounding box center [574, 368] width 71 height 17
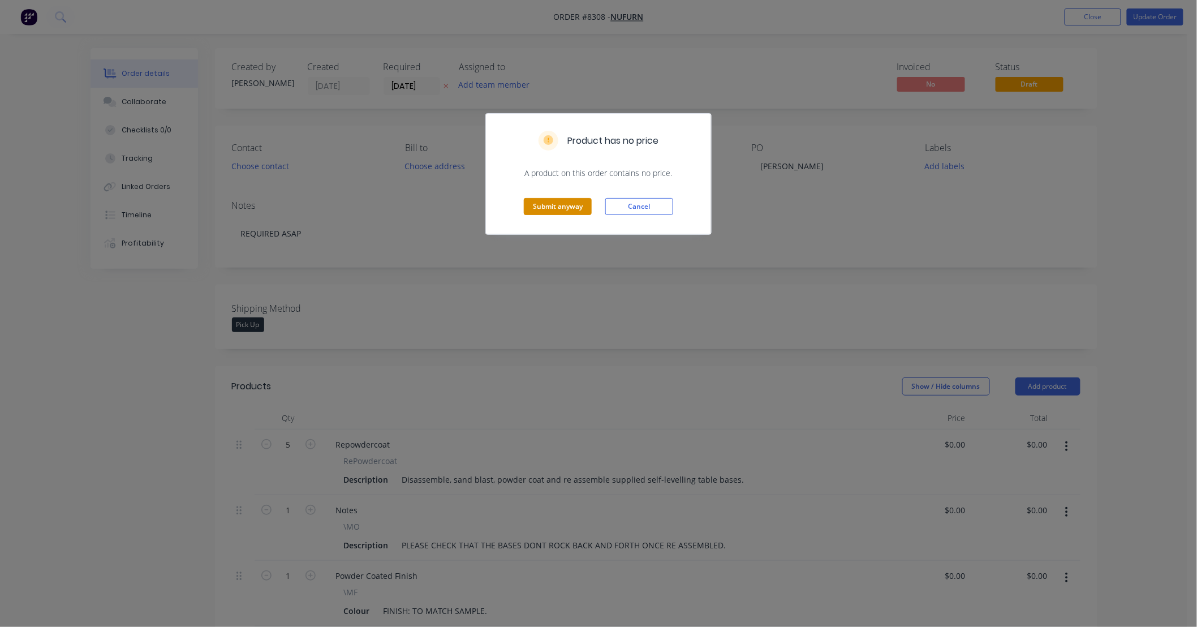
click at [572, 210] on button "Submit anyway" at bounding box center [558, 206] width 68 height 17
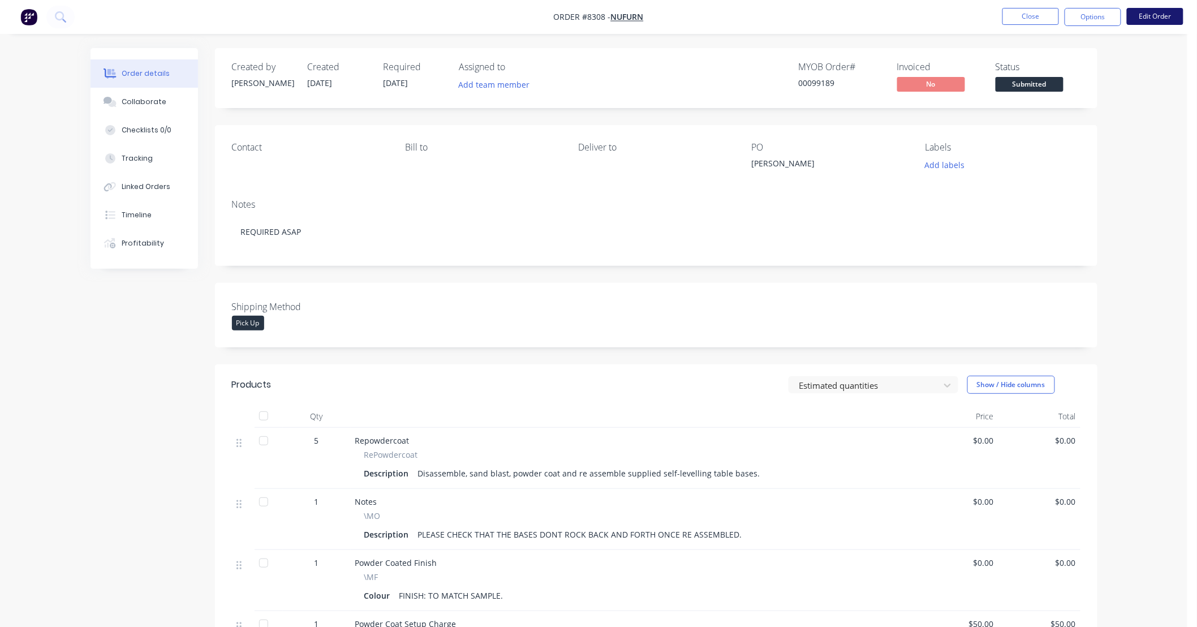
click at [1157, 16] on button "Edit Order" at bounding box center [1155, 16] width 57 height 17
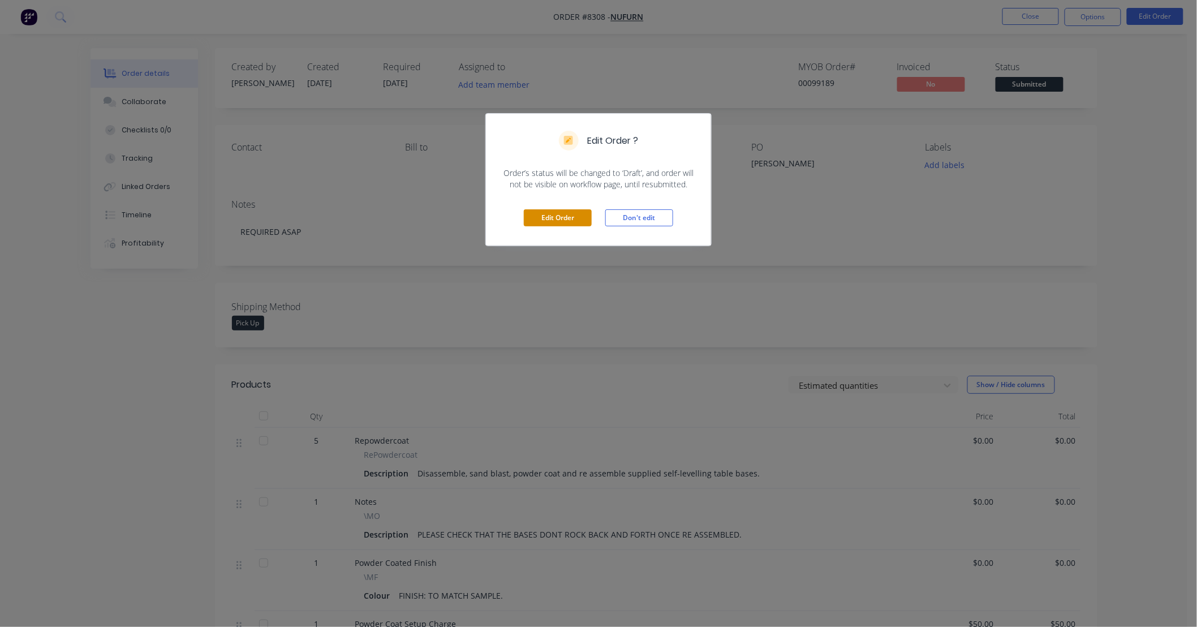
click at [571, 218] on button "Edit Order" at bounding box center [558, 217] width 68 height 17
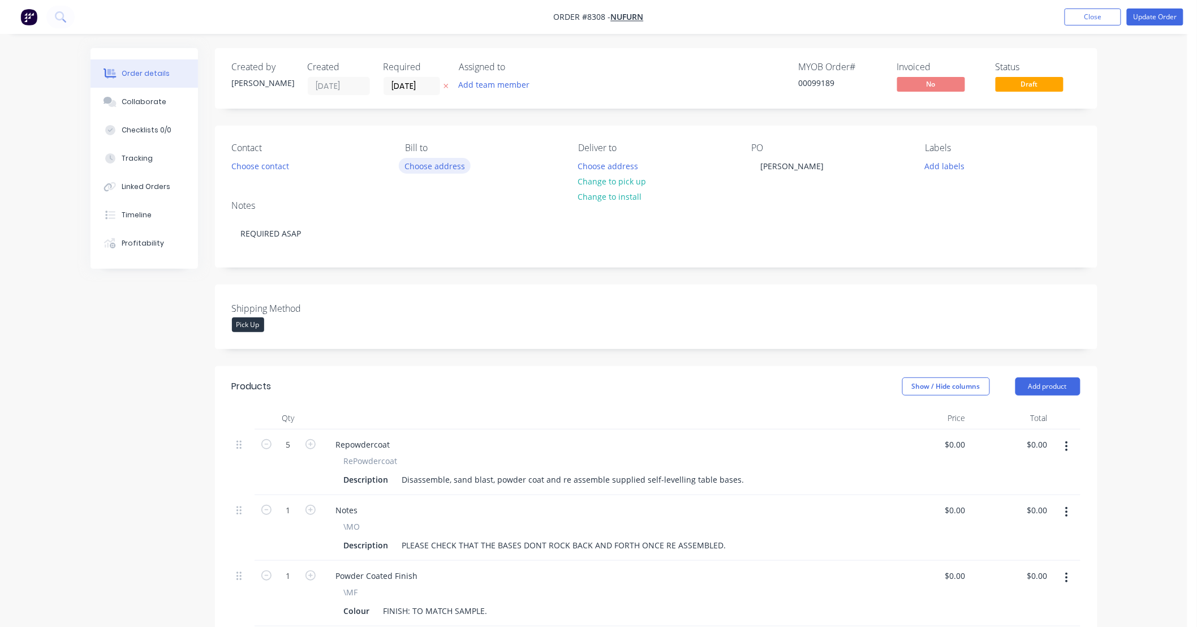
click at [420, 165] on button "Choose address" at bounding box center [435, 165] width 72 height 15
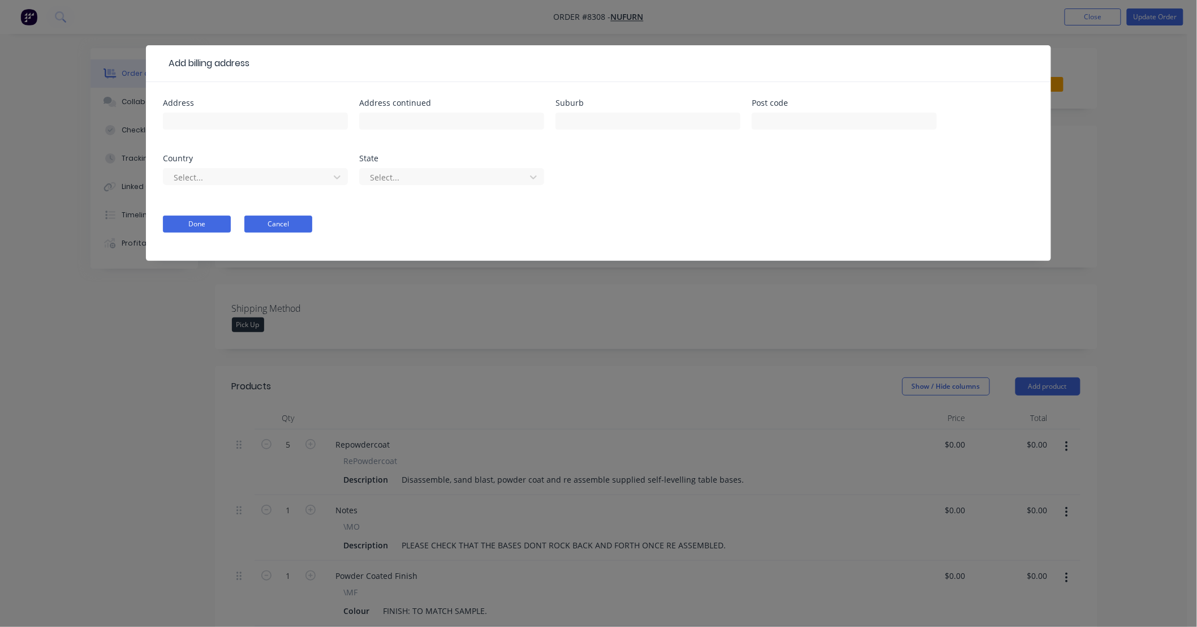
click at [294, 225] on button "Cancel" at bounding box center [278, 224] width 68 height 17
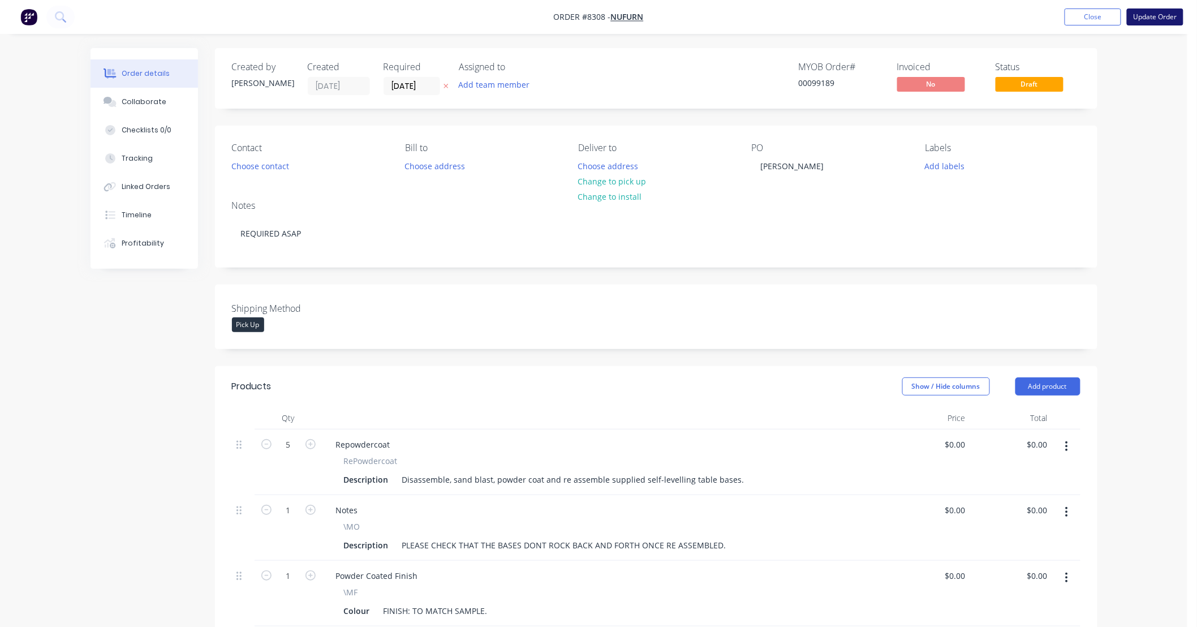
click at [1148, 14] on button "Update Order" at bounding box center [1155, 16] width 57 height 17
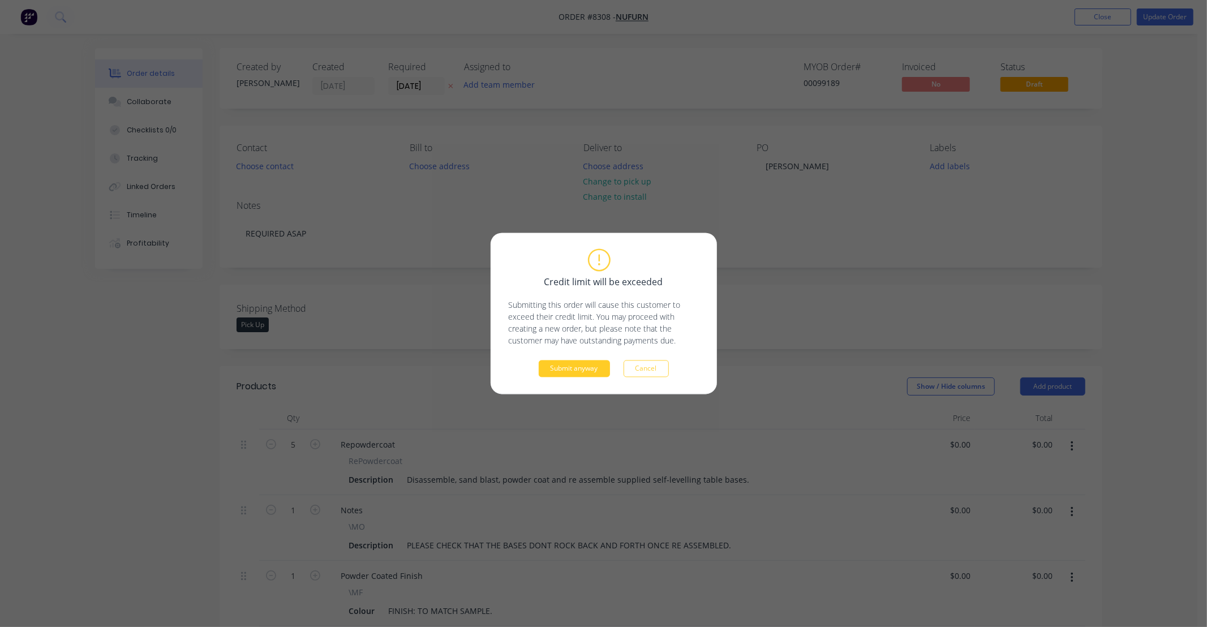
click at [593, 371] on button "Submit anyway" at bounding box center [574, 368] width 71 height 17
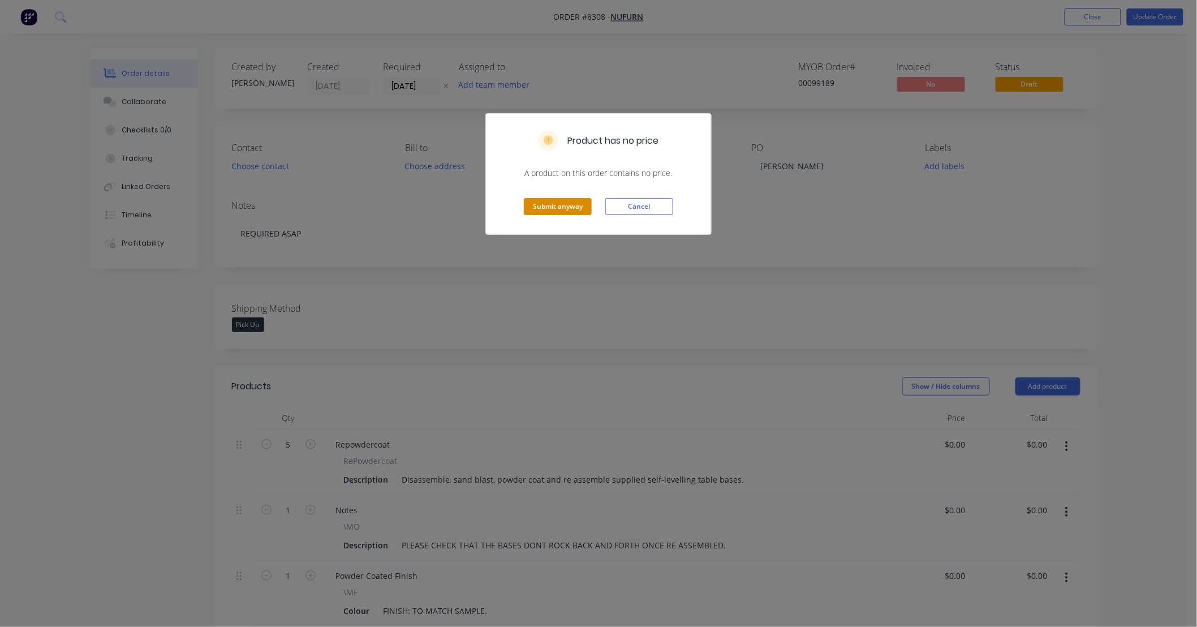
click at [572, 214] on button "Submit anyway" at bounding box center [558, 206] width 68 height 17
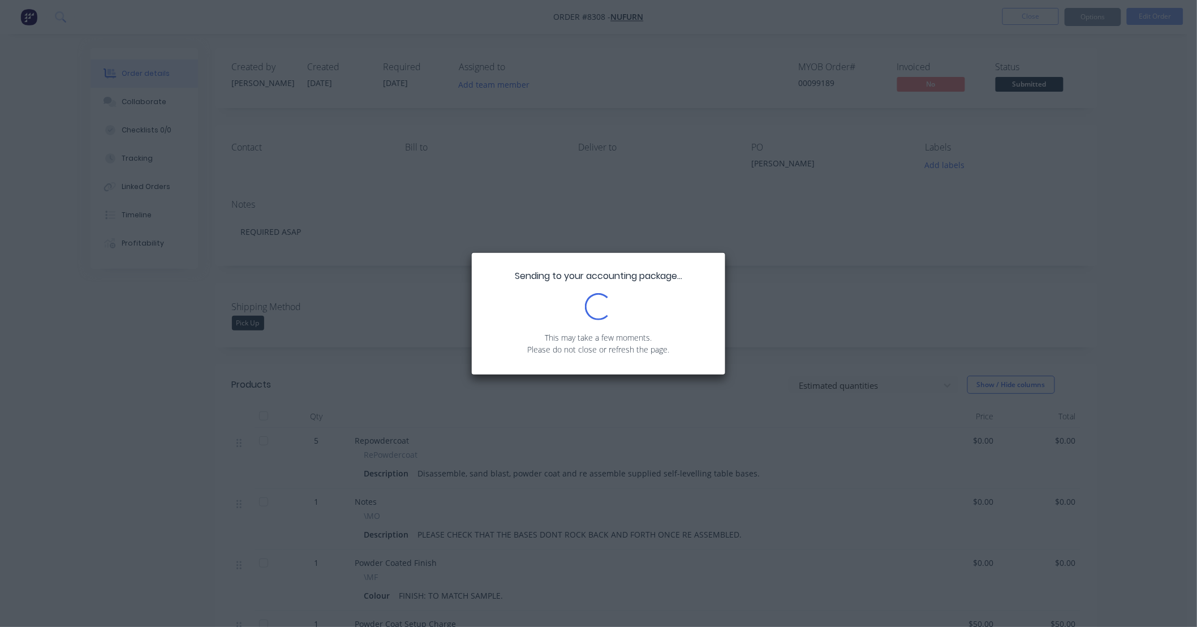
click at [1079, 187] on div "Sending to your accounting package... Loading... This may take a few moments. P…" at bounding box center [598, 313] width 1197 height 627
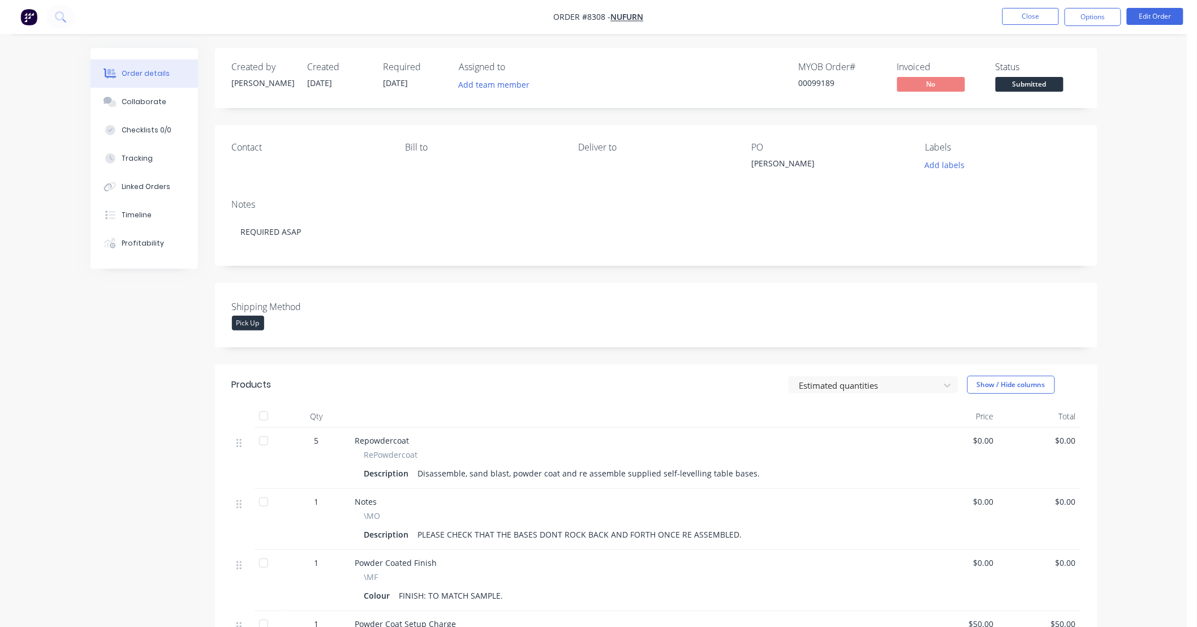
click at [1135, 160] on div "Order details Collaborate Checklists 0/0 Tracking Linked Orders Timeline Profit…" at bounding box center [593, 461] width 1187 height 922
click at [1032, 8] on button "Close" at bounding box center [1030, 16] width 57 height 17
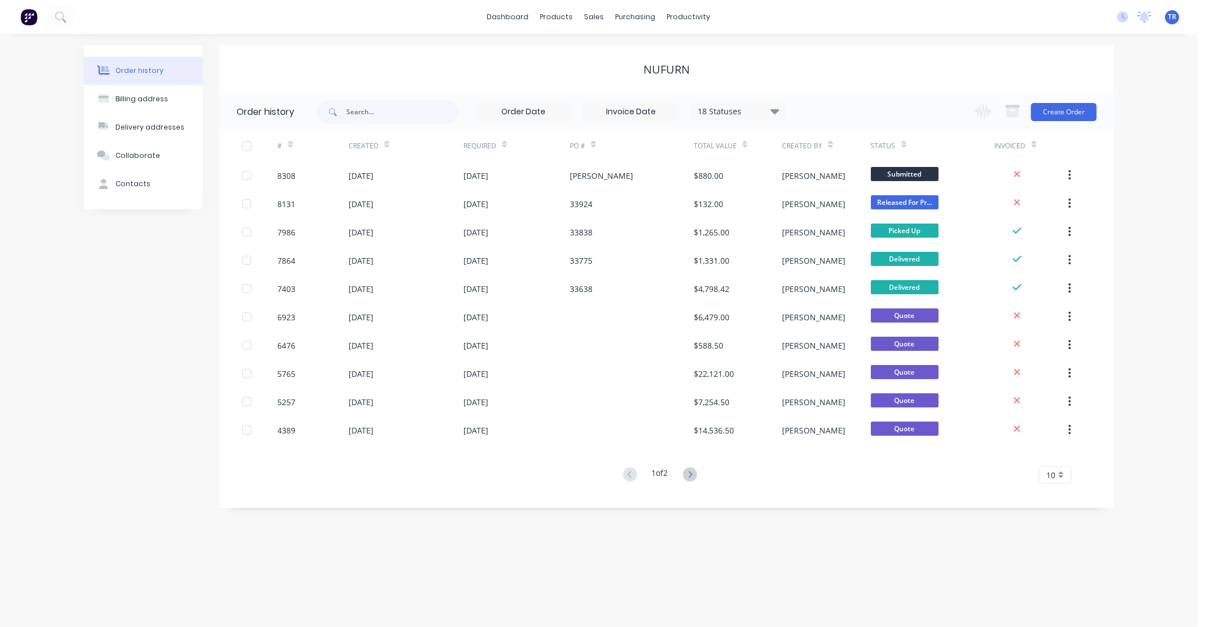
click at [1095, 545] on div "Order history Billing address Delivery addresses Collaborate Contacts Nufurn Or…" at bounding box center [598, 330] width 1197 height 593
click at [1101, 557] on div "Order history Billing address Delivery addresses Collaborate Contacts Nufurn Or…" at bounding box center [598, 330] width 1197 height 593
click at [932, 575] on div "Order history Billing address Delivery addresses Collaborate Contacts Nufurn Or…" at bounding box center [598, 330] width 1197 height 593
